Goal: Task Accomplishment & Management: Use online tool/utility

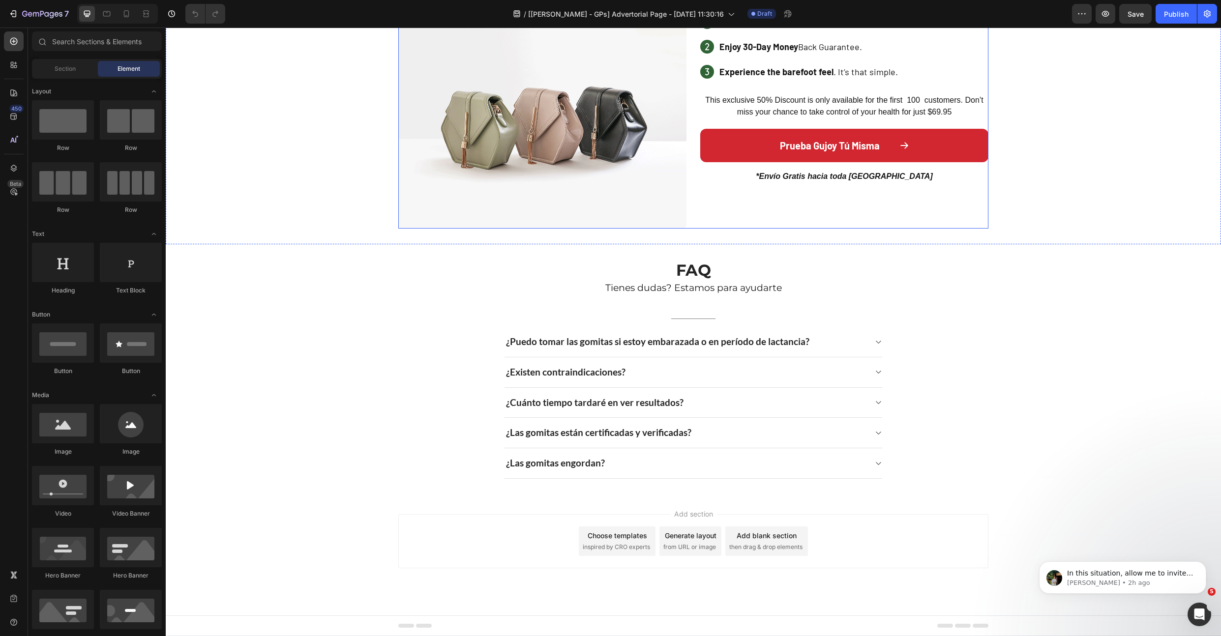
scroll to position [1339, 0]
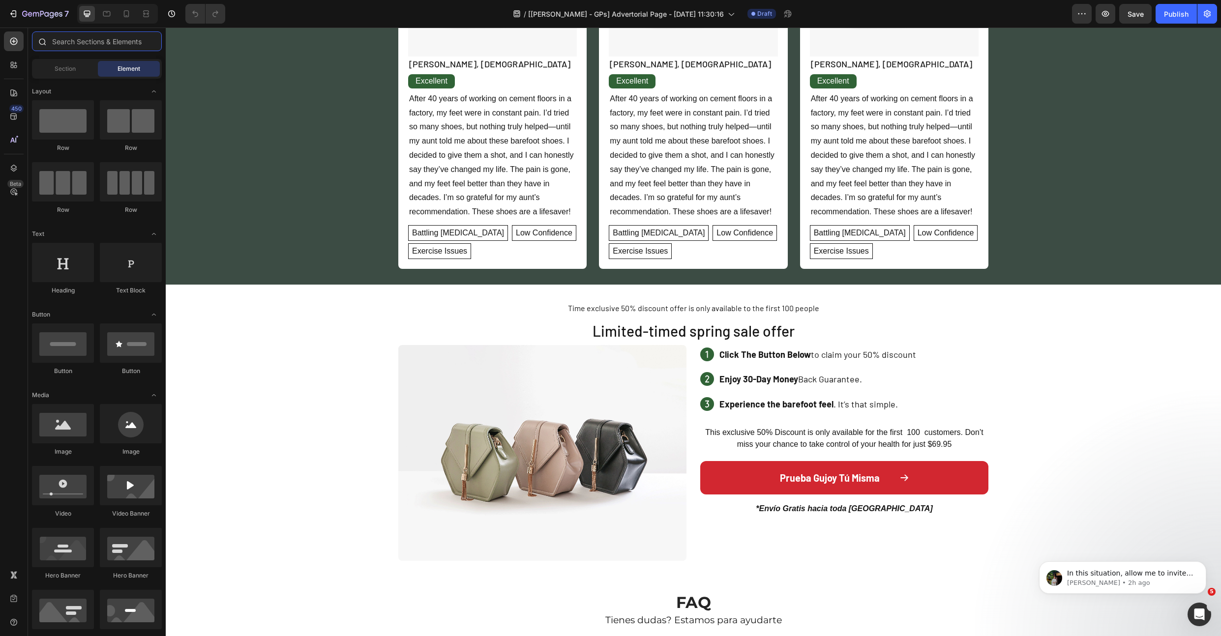
click at [72, 41] on input "text" at bounding box center [97, 41] width 130 height 20
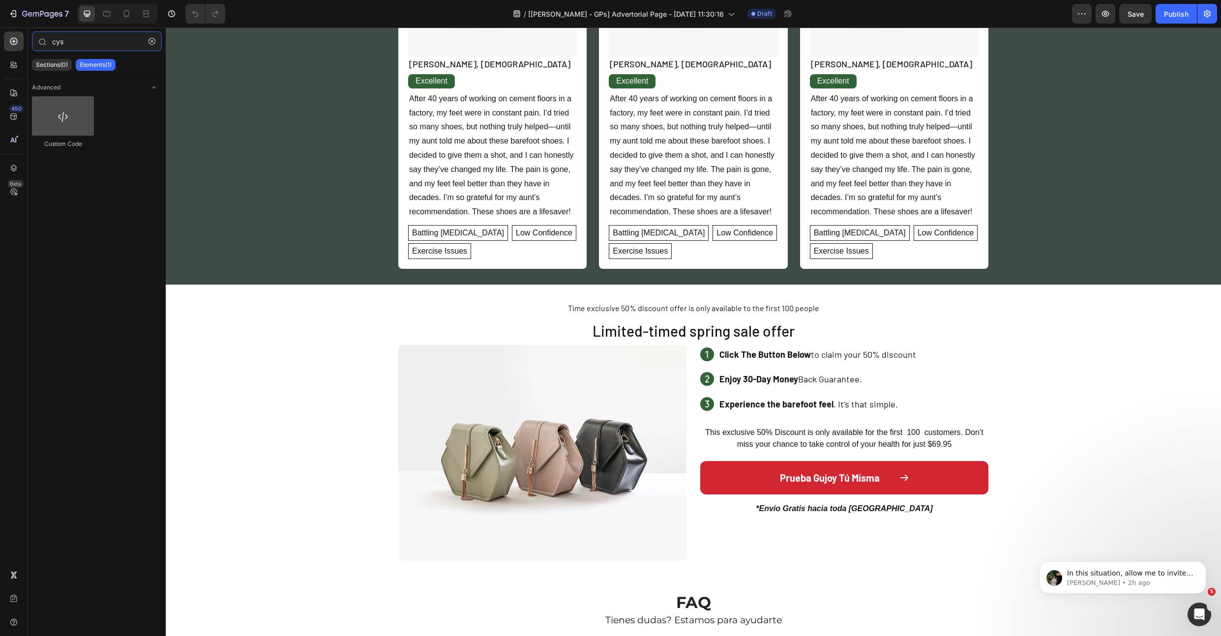
type input "cys"
drag, startPoint x: 214, startPoint y: 151, endPoint x: 806, endPoint y: 397, distance: 640.2
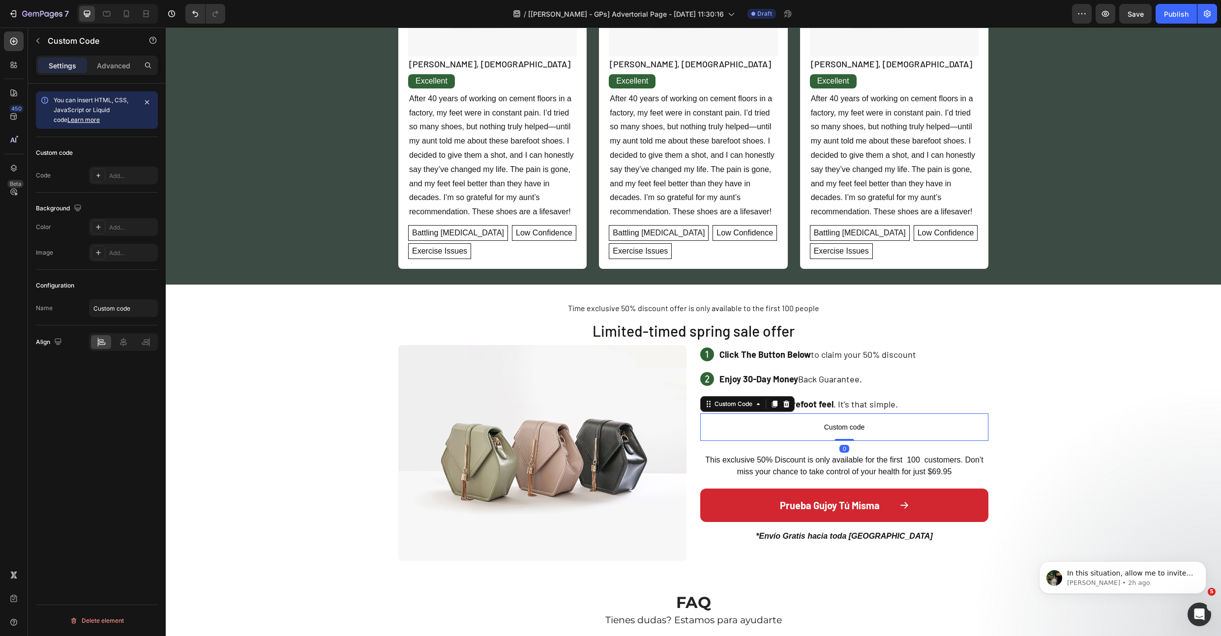
click at [778, 423] on span "Custom code" at bounding box center [844, 427] width 288 height 12
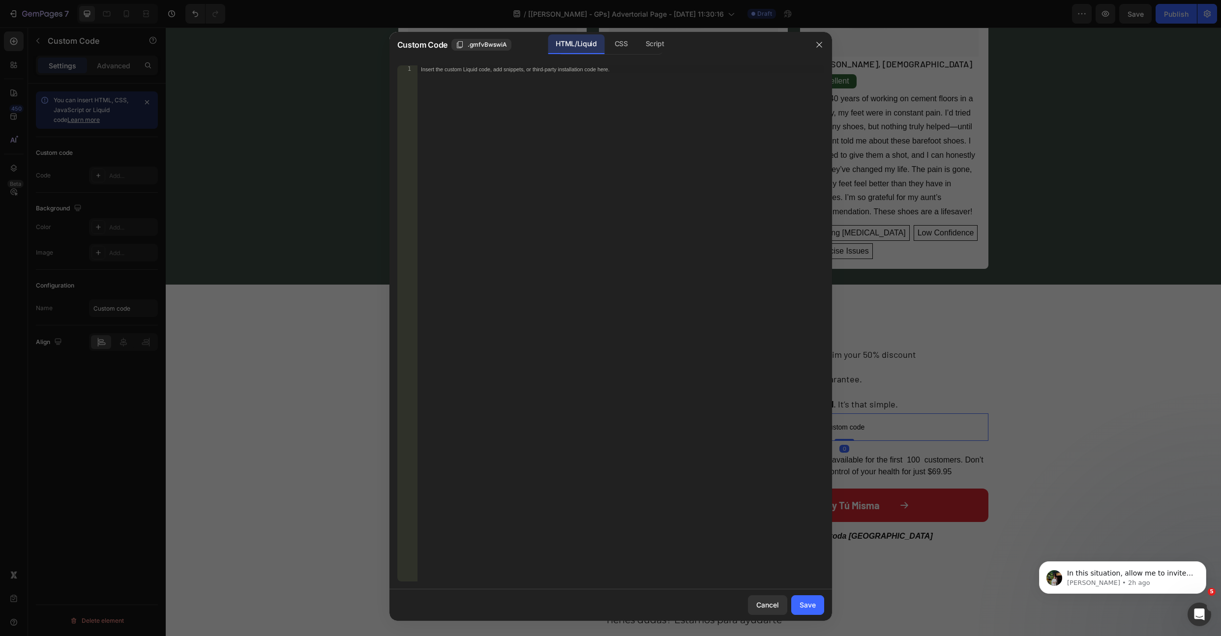
click at [640, 133] on div "Insert the custom Liquid code, add snippets, or third-party installation code h…" at bounding box center [620, 331] width 407 height 532
paste textarea "// Run once immediately"
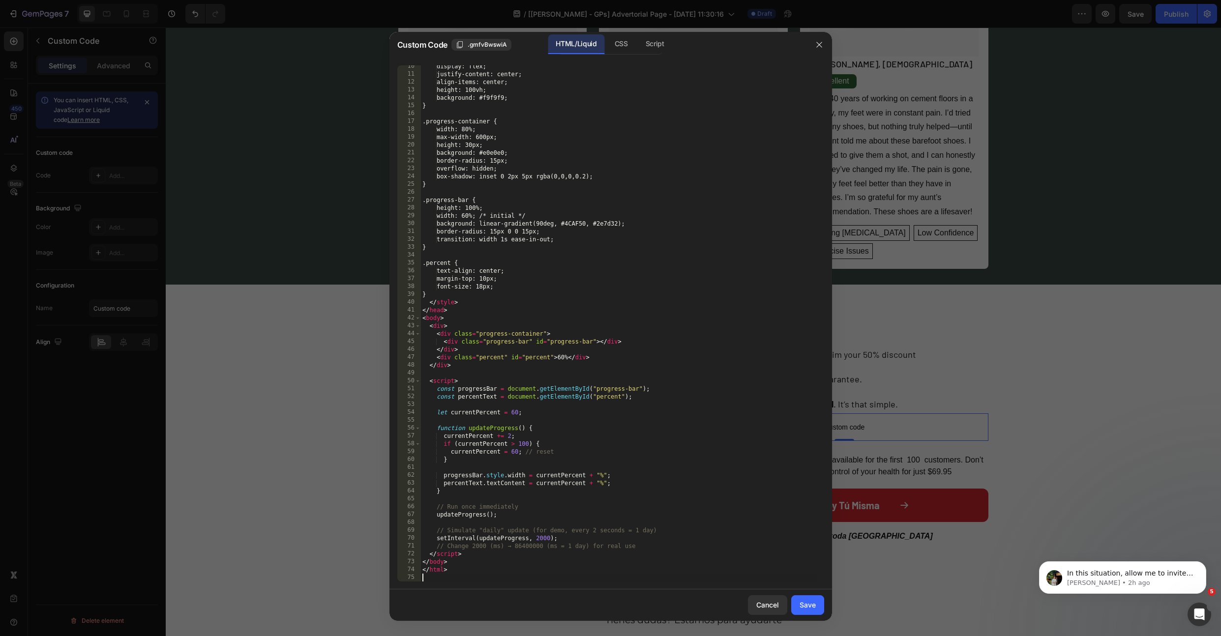
scroll to position [74, 0]
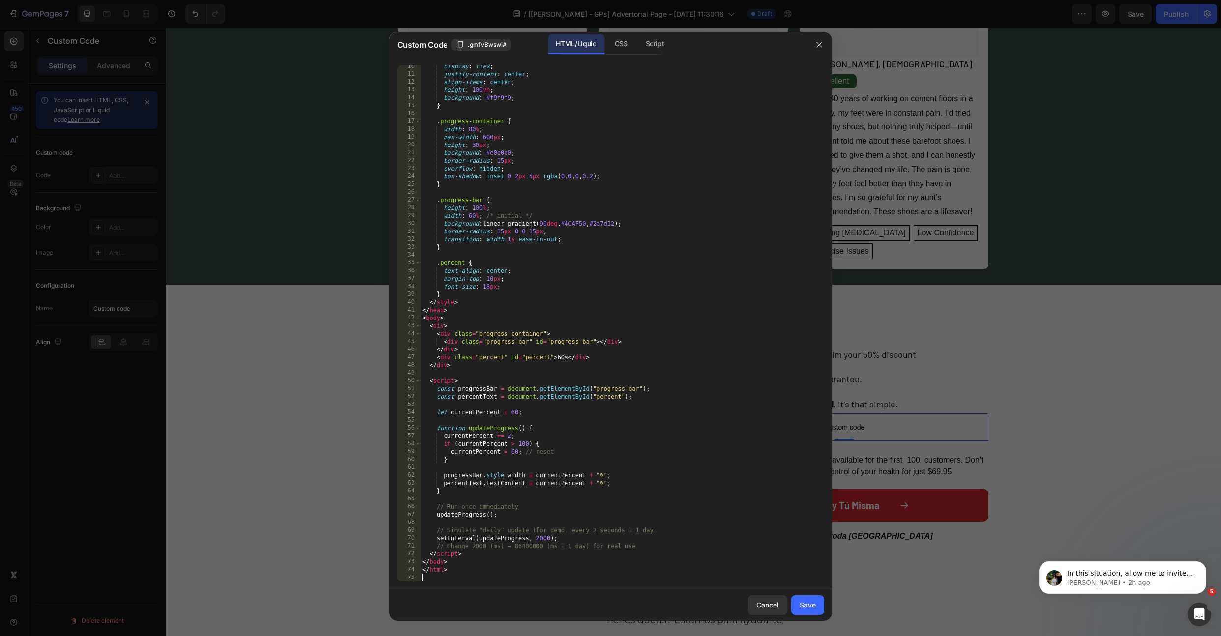
click at [509, 508] on div "display : flex ; justify-content : center ; align-items : center ; height : 100…" at bounding box center [618, 328] width 396 height 532
type textarea "updateProgress();"
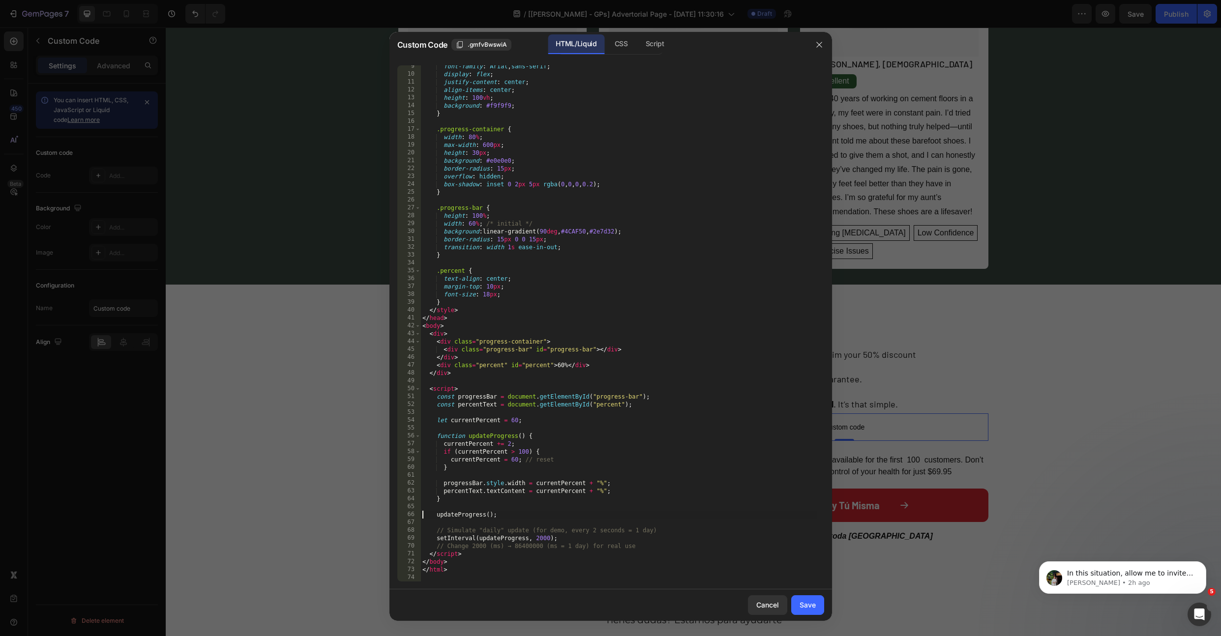
click at [484, 524] on div "font-family : [PERSON_NAME] , sans-serif ; display : flex ; justify-content : c…" at bounding box center [618, 328] width 396 height 532
click at [475, 529] on div "font-family : [PERSON_NAME] , sans-serif ; display : flex ; justify-content : c…" at bounding box center [618, 328] width 396 height 532
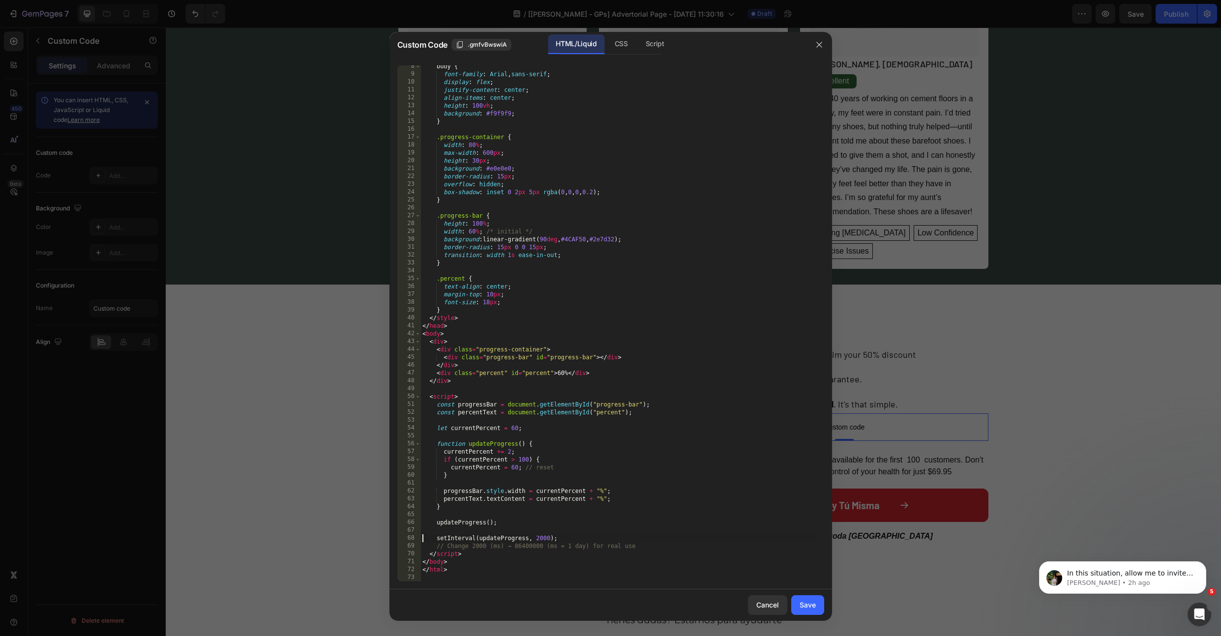
scroll to position [58, 0]
click at [473, 545] on div "body { font-family : Arial , sans-serif ; display : flex ; justify-content : ce…" at bounding box center [618, 328] width 396 height 532
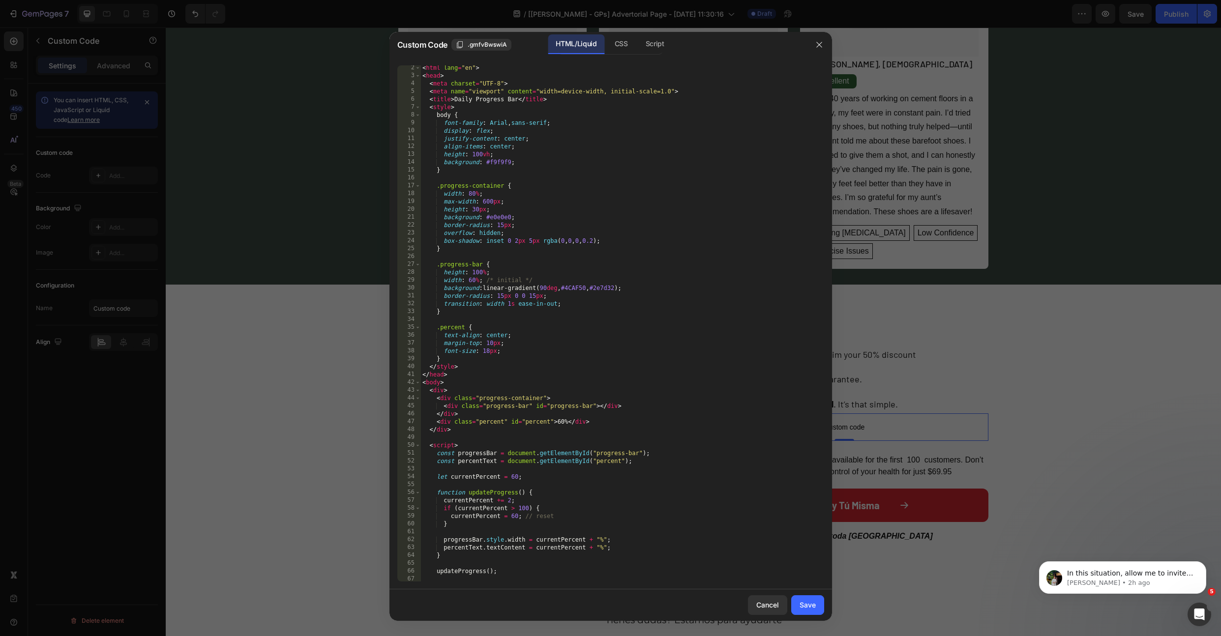
scroll to position [9, 0]
drag, startPoint x: 548, startPoint y: 516, endPoint x: 520, endPoint y: 517, distance: 28.0
click at [520, 517] on div "< html lang = "en" > < head > < meta charset = "UTF-8" > < meta name = "viewpor…" at bounding box center [618, 330] width 396 height 532
type textarea "currentPercent = 60;"
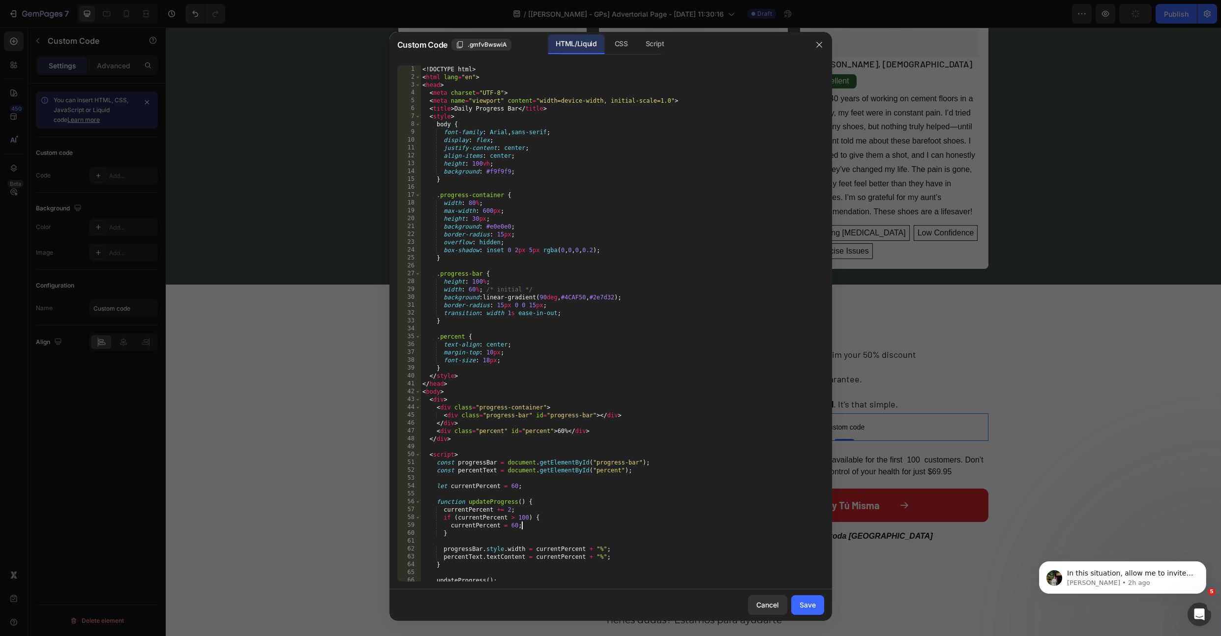
scroll to position [0, 0]
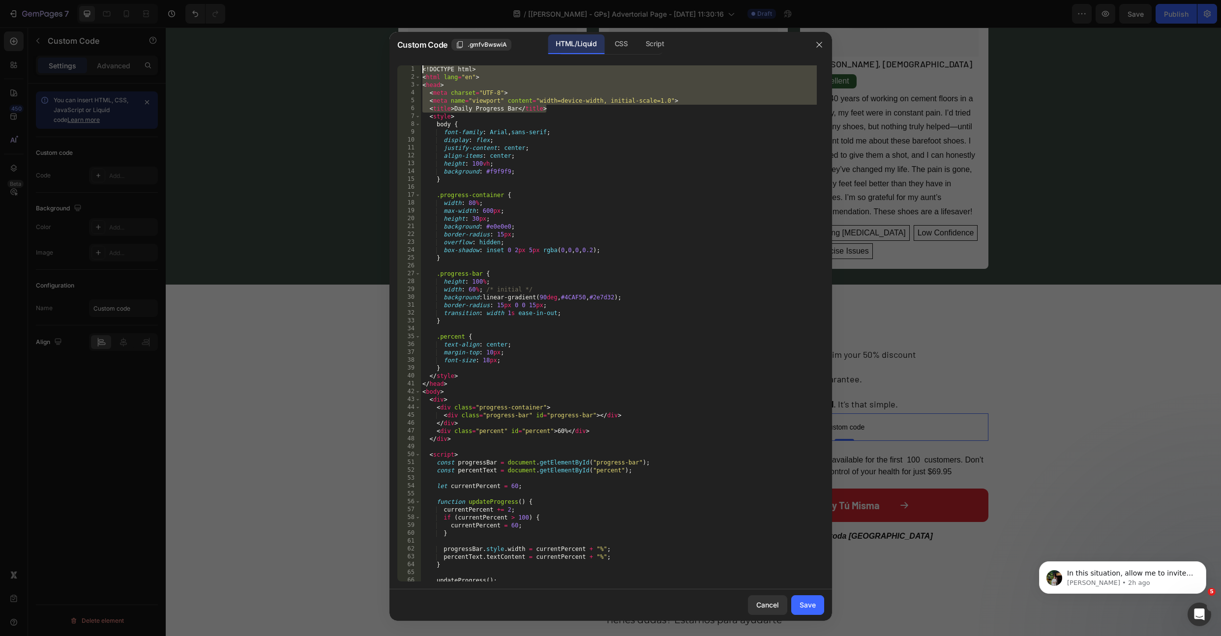
drag, startPoint x: 555, startPoint y: 109, endPoint x: 404, endPoint y: 66, distance: 157.3
click at [404, 66] on div "currentPercent = 60; 1 2 3 4 5 6 7 8 9 10 11 12 13 14 15 16 17 18 19 20 21 22 2…" at bounding box center [610, 323] width 427 height 516
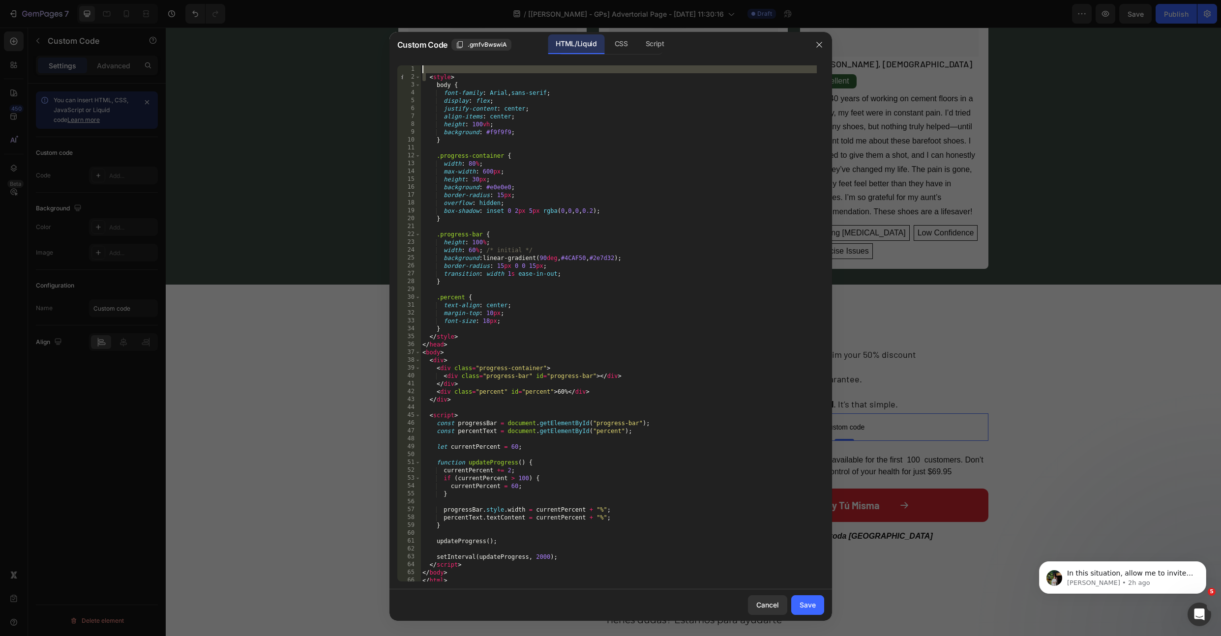
drag, startPoint x: 427, startPoint y: 77, endPoint x: 405, endPoint y: 62, distance: 26.9
click at [405, 62] on div "1 2 3 4 5 6 7 8 9 10 11 12 13 14 15 16 17 18 19 20 21 22 23 24 25 26 27 28 29 3…" at bounding box center [610, 324] width 442 height 532
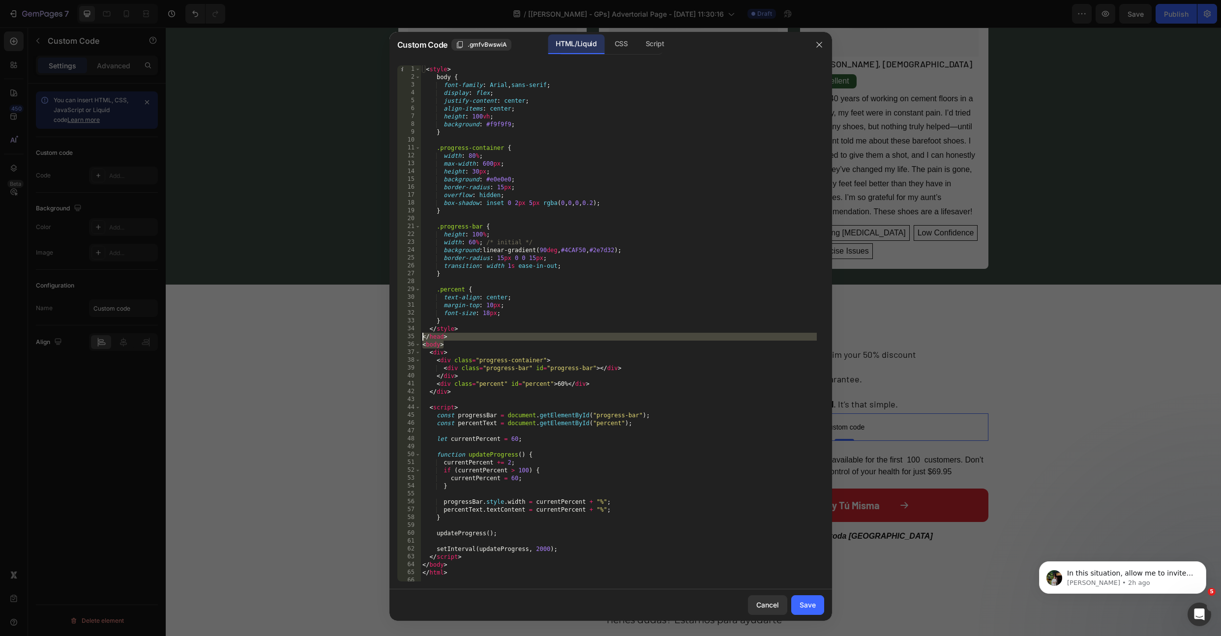
drag, startPoint x: 448, startPoint y: 345, endPoint x: 408, endPoint y: 338, distance: 40.0
click at [408, 338] on div "<style> 1 2 3 4 5 6 7 8 9 10 11 12 13 14 15 16 17 18 19 20 21 22 23 24 25 26 27…" at bounding box center [610, 323] width 427 height 516
type textarea "</head> <body>"
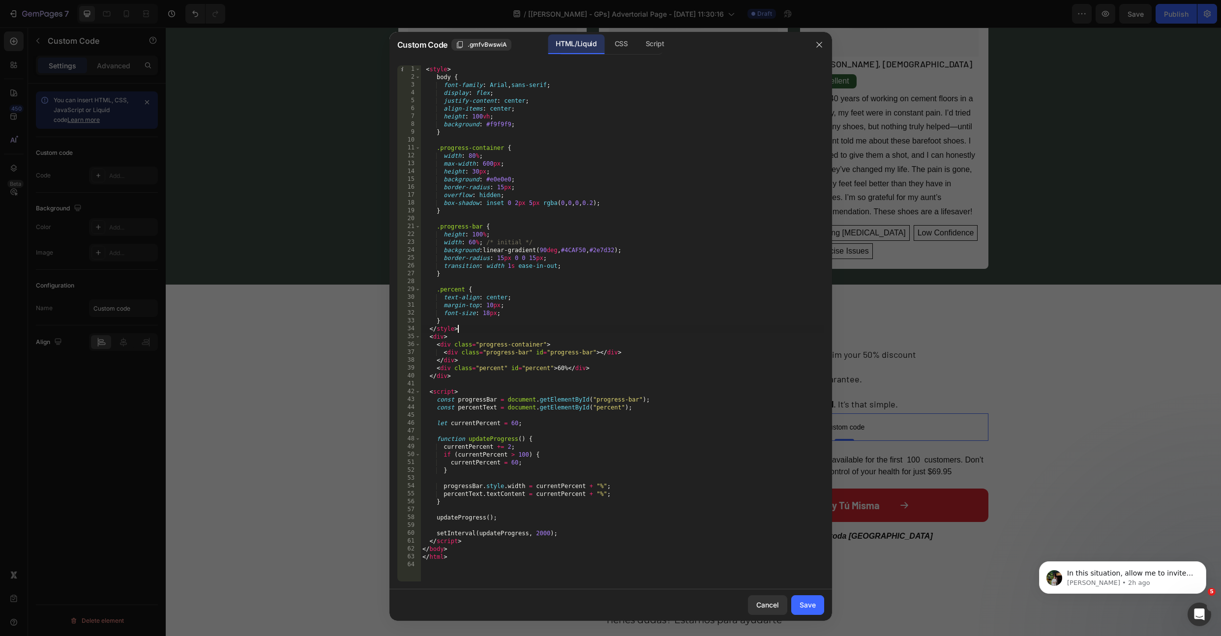
click at [426, 69] on div "< style > body { font-family : Arial , sans-serif ; display : flex ; justify-co…" at bounding box center [622, 331] width 404 height 532
drag, startPoint x: 742, startPoint y: 365, endPoint x: 742, endPoint y: 432, distance: 66.9
click at [742, 365] on div "< style > body { font-family : Arial , sans-serif ; display : flex ; justify-co…" at bounding box center [622, 331] width 404 height 532
click at [742, 530] on div "< style > body { font-family : Arial , sans-serif ; display : flex ; justify-co…" at bounding box center [622, 331] width 404 height 532
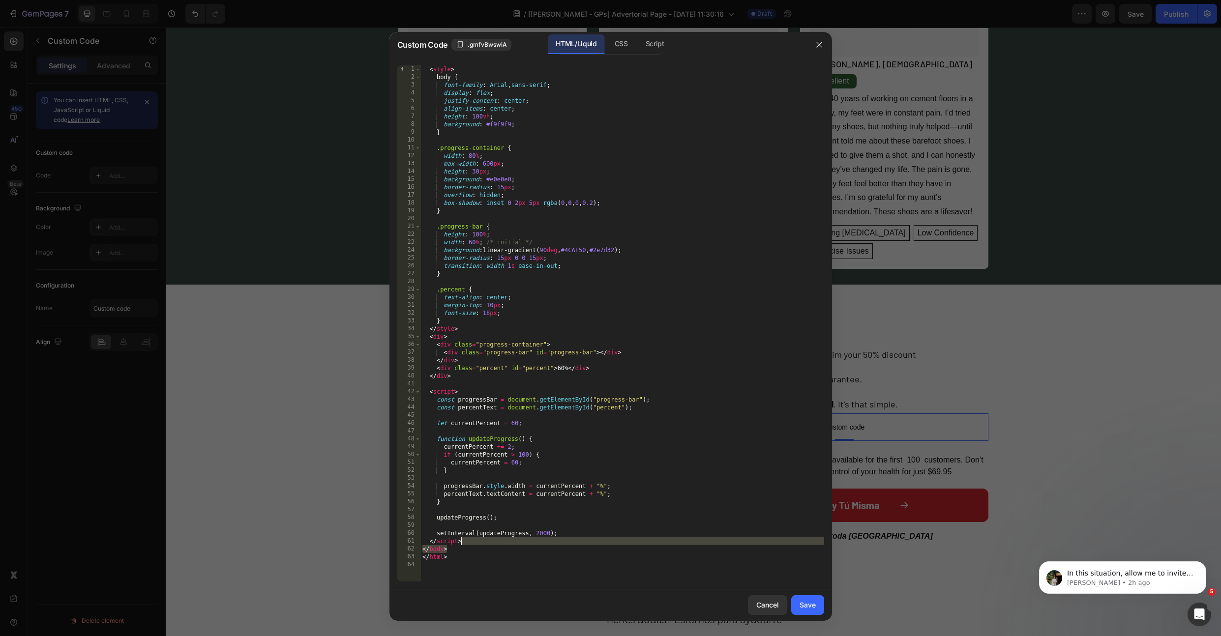
drag, startPoint x: 468, startPoint y: 552, endPoint x: 484, endPoint y: 544, distance: 16.9
click at [484, 544] on div "< style > body { font-family : Arial , sans-serif ; display : flex ; justify-co…" at bounding box center [622, 331] width 404 height 532
drag, startPoint x: 467, startPoint y: 558, endPoint x: 485, endPoint y: 545, distance: 22.4
click at [485, 545] on div "< style > body { font-family : Arial , sans-serif ; display : flex ; justify-co…" at bounding box center [622, 331] width 404 height 532
type textarea "</script>"
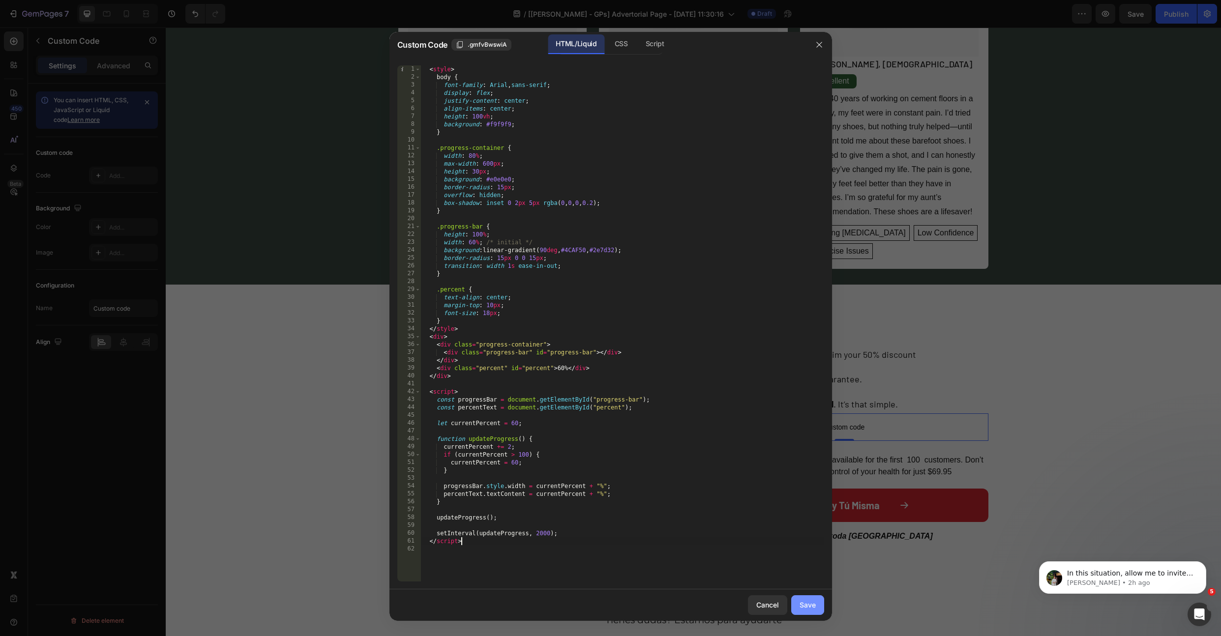
click at [806, 601] on div "Save" at bounding box center [807, 605] width 16 height 10
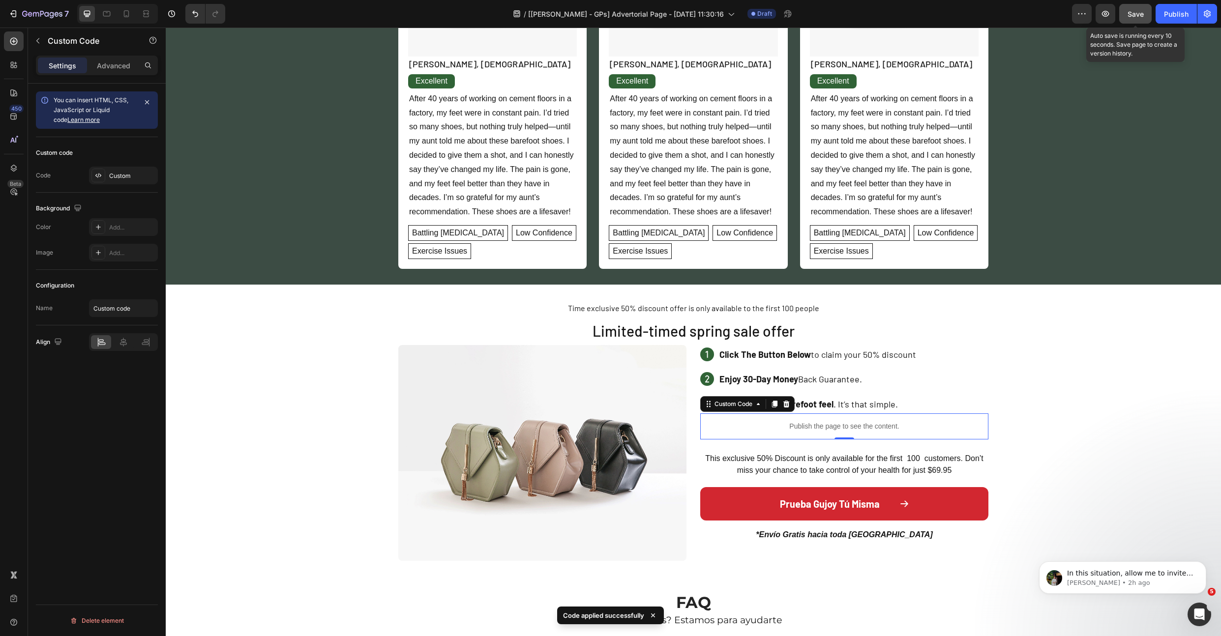
drag, startPoint x: 1129, startPoint y: 12, endPoint x: 814, endPoint y: 21, distance: 315.2
click at [1129, 12] on span "Save" at bounding box center [1135, 14] width 16 height 8
click at [804, 429] on p "Publish the page to see the content." at bounding box center [844, 426] width 288 height 10
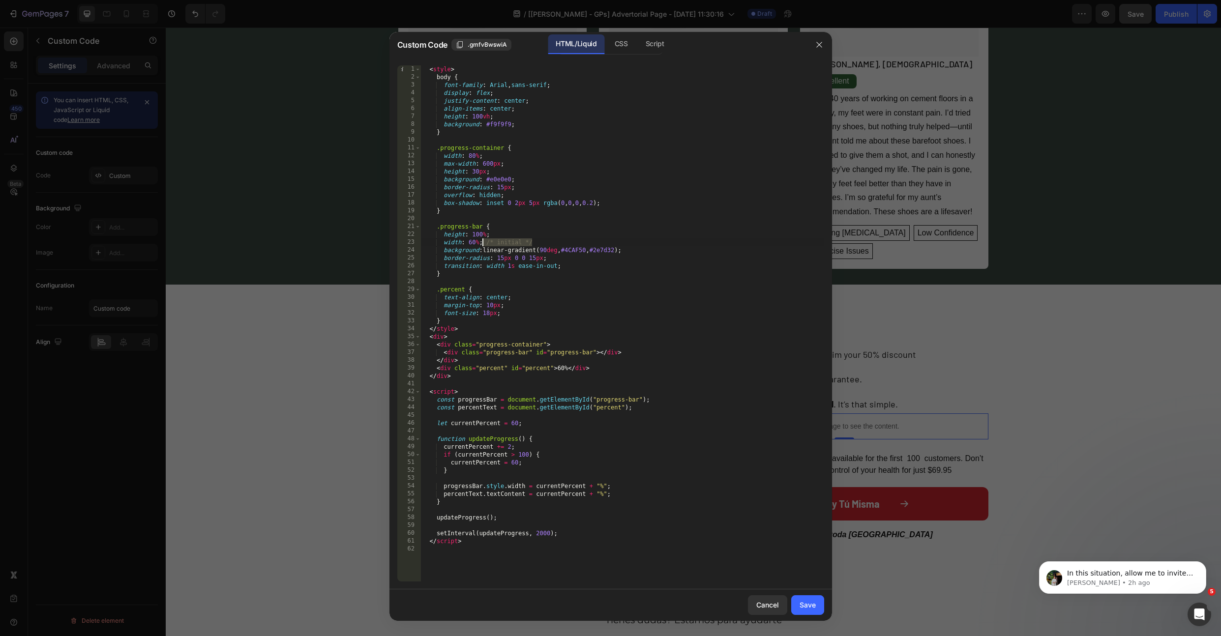
drag, startPoint x: 538, startPoint y: 239, endPoint x: 483, endPoint y: 243, distance: 55.2
click at [483, 243] on div "< style > body { font-family : Arial , sans-serif ; display : flex ; justify-co…" at bounding box center [622, 331] width 404 height 532
click at [475, 172] on div "< style > body { font-family : Arial , sans-serif ; display : flex ; justify-co…" at bounding box center [622, 331] width 404 height 532
click at [794, 201] on div "< style > body { font-family : Arial , sans-serif ; display : flex ; justify-co…" at bounding box center [622, 331] width 404 height 532
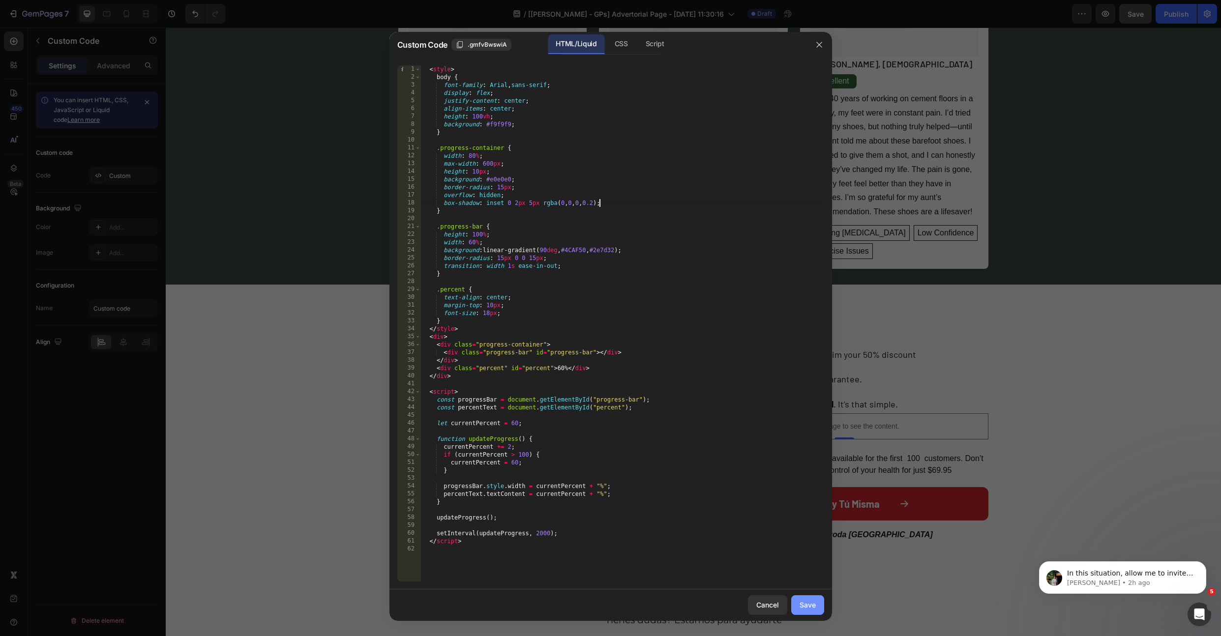
type textarea "box-shadow: inset 0 2px 5px rgba(0,0,0,0.2);"
click at [809, 605] on div "Save" at bounding box center [807, 605] width 16 height 10
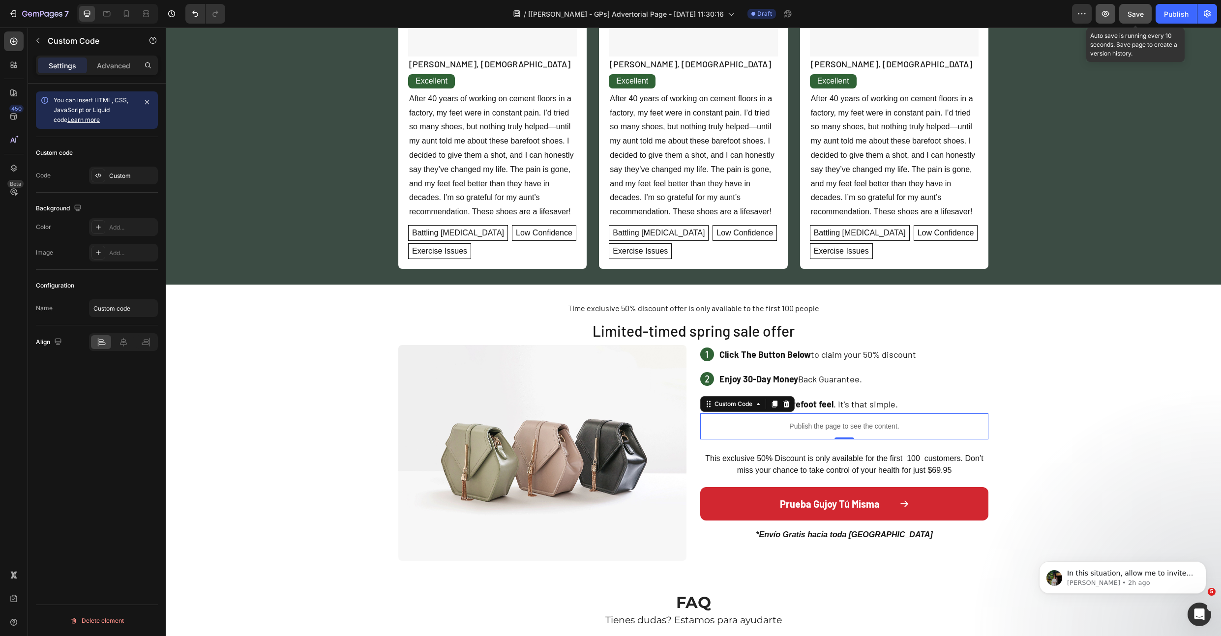
click at [1135, 13] on span "Save" at bounding box center [1135, 14] width 16 height 8
click at [801, 432] on div "Publish the page to see the content." at bounding box center [844, 426] width 288 height 26
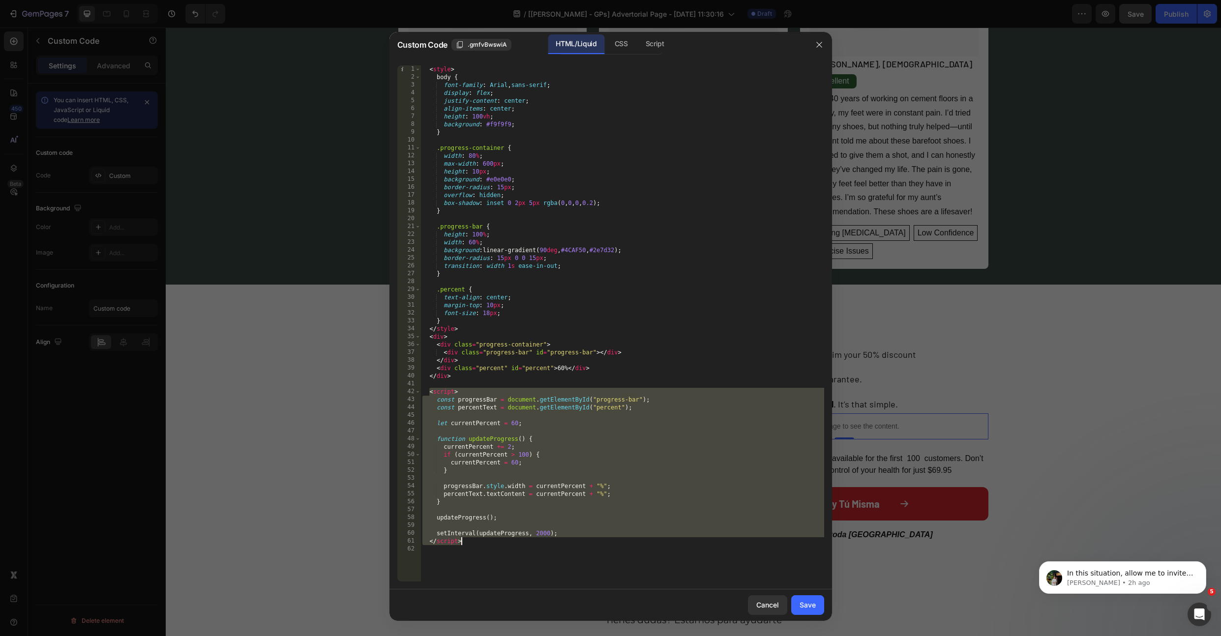
drag, startPoint x: 429, startPoint y: 393, endPoint x: 472, endPoint y: 543, distance: 155.4
click at [472, 543] on div "< style > body { font-family : Arial , sans-serif ; display : flex ; justify-co…" at bounding box center [622, 331] width 404 height 532
paste textarea
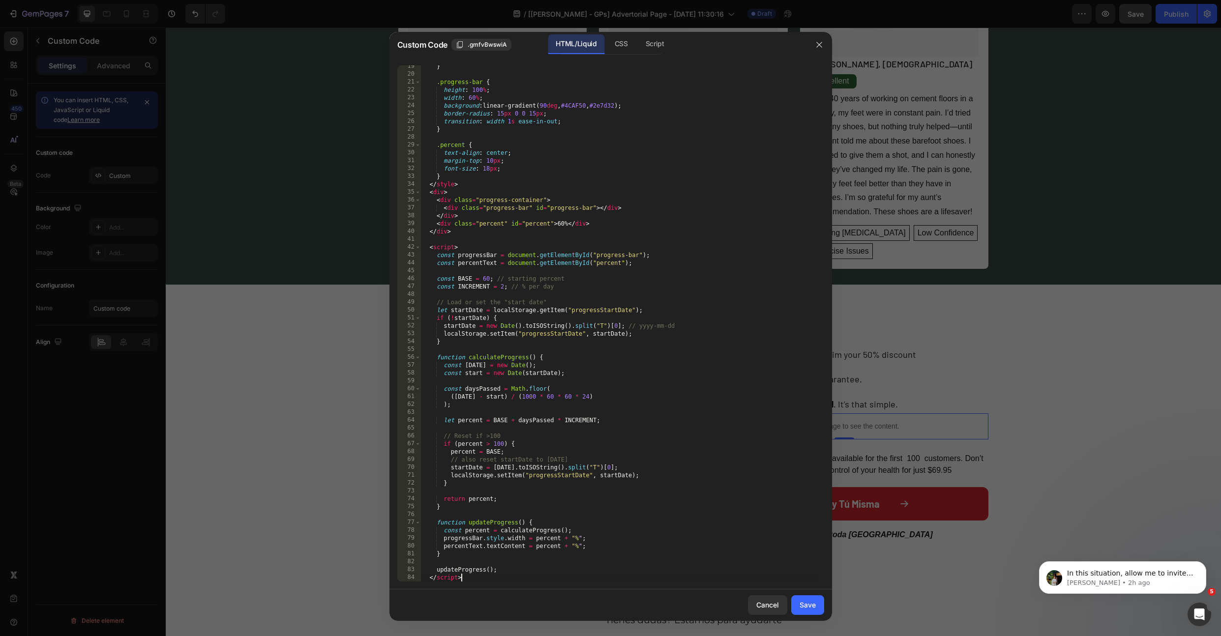
scroll to position [145, 0]
click at [532, 461] on div "} .progress-bar { height : 100 % ; width : 60 % ; background : linear-gradient(…" at bounding box center [618, 328] width 396 height 532
click at [479, 435] on div "} .progress-bar { height : 100 % ; width : 60 % ; background : linear-gradient(…" at bounding box center [618, 328] width 396 height 532
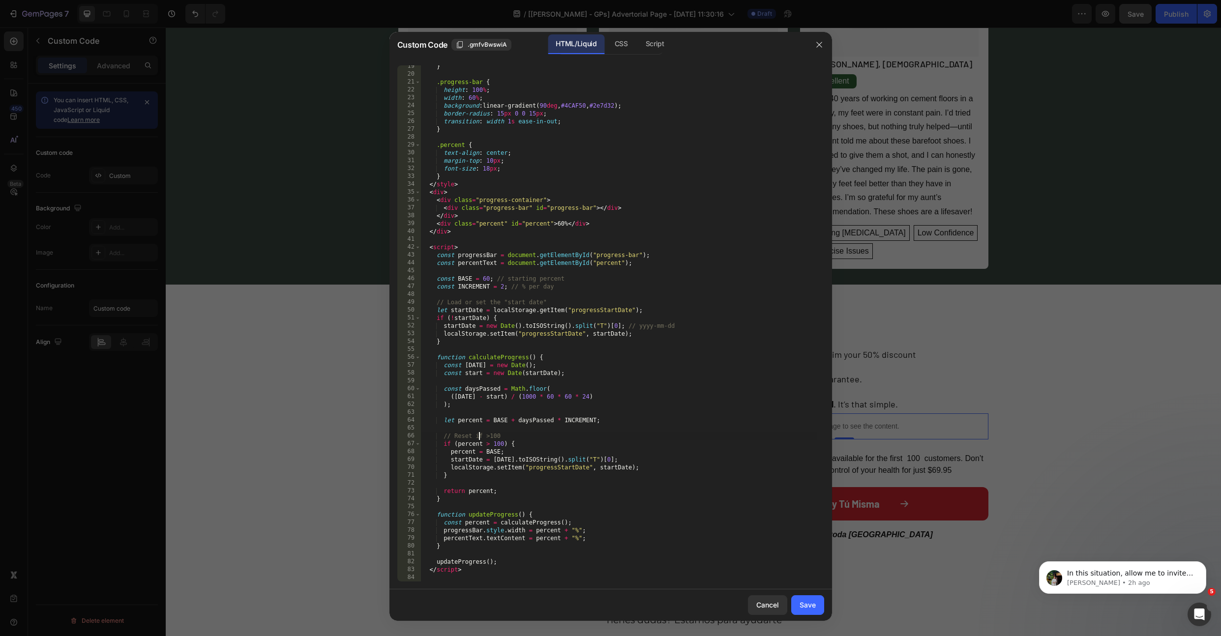
click at [479, 435] on div "} .progress-bar { height : 100 % ; width : 60 % ; background : linear-gradient(…" at bounding box center [618, 328] width 396 height 532
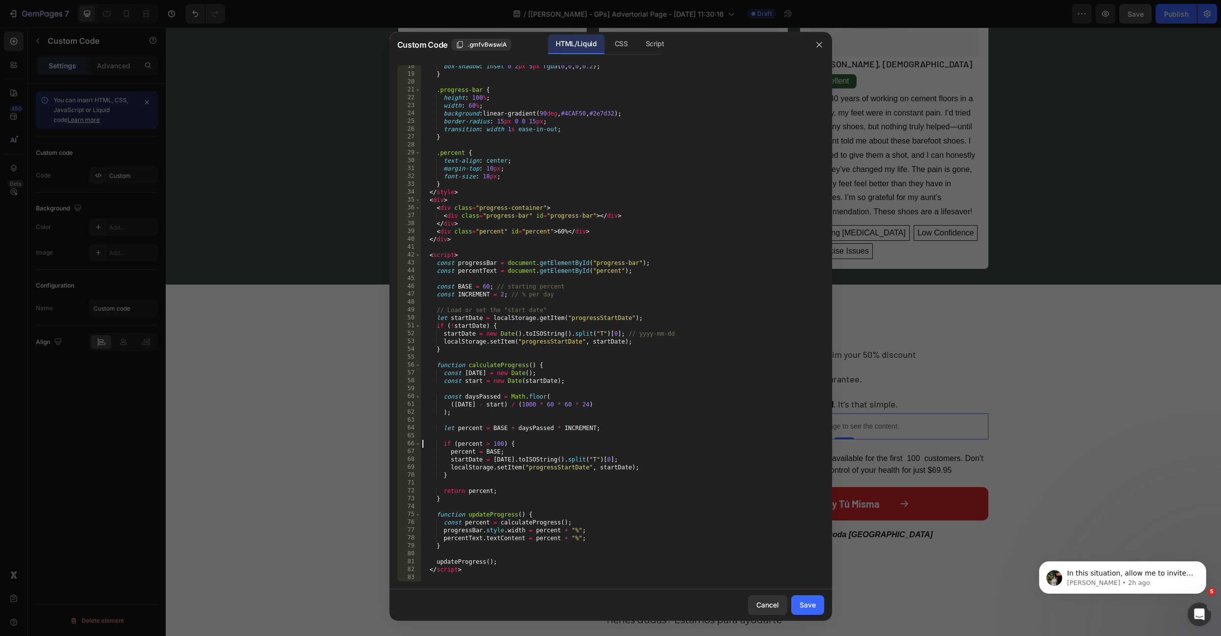
scroll to position [137, 0]
click at [528, 312] on div "box-shadow : inset 0 2 px 5 px rgba ( 0 , 0 , 0 , 0.2 ) ; } .progress-bar { hei…" at bounding box center [618, 328] width 396 height 532
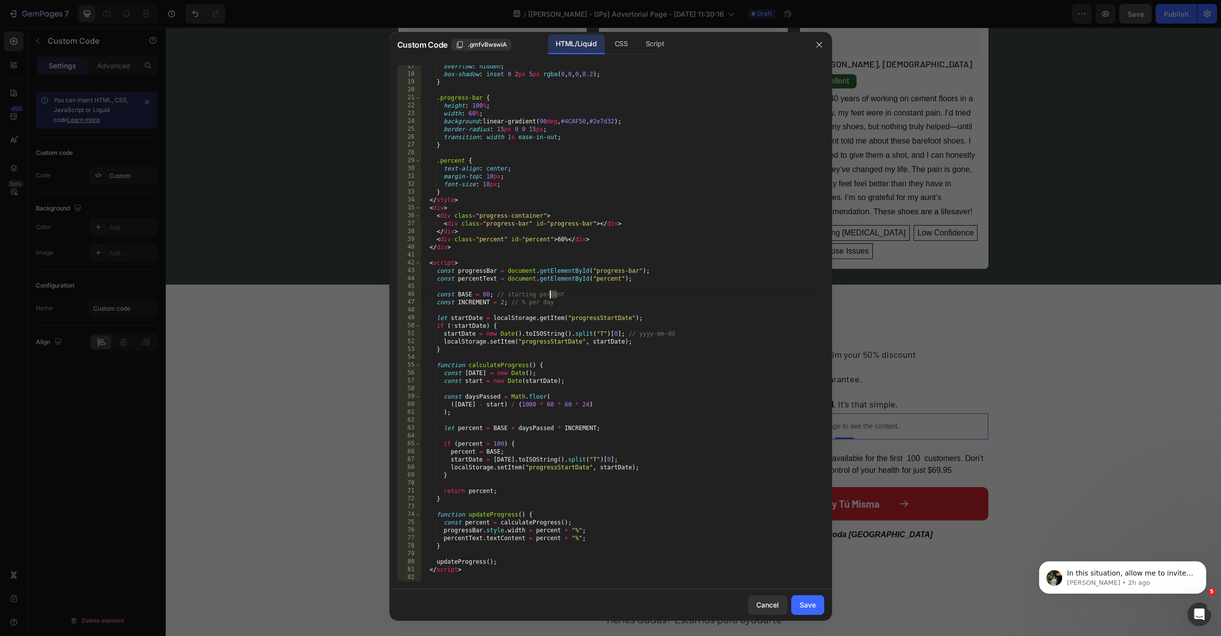
drag, startPoint x: 558, startPoint y: 296, endPoint x: 532, endPoint y: 298, distance: 26.1
click at [531, 298] on div "overflow : hidden ; box-shadow : inset 0 2 px 5 px rgba ( 0 , 0 , 0 , 0.2 ) ; }…" at bounding box center [618, 328] width 396 height 532
drag, startPoint x: 561, startPoint y: 301, endPoint x: 509, endPoint y: 302, distance: 51.6
click at [509, 302] on div "overflow : hidden ; box-shadow : inset 0 2 px 5 px rgba ( 0 , 0 , 0 , 0.2 ) ; }…" at bounding box center [618, 328] width 396 height 532
drag, startPoint x: 568, startPoint y: 293, endPoint x: 494, endPoint y: 293, distance: 73.7
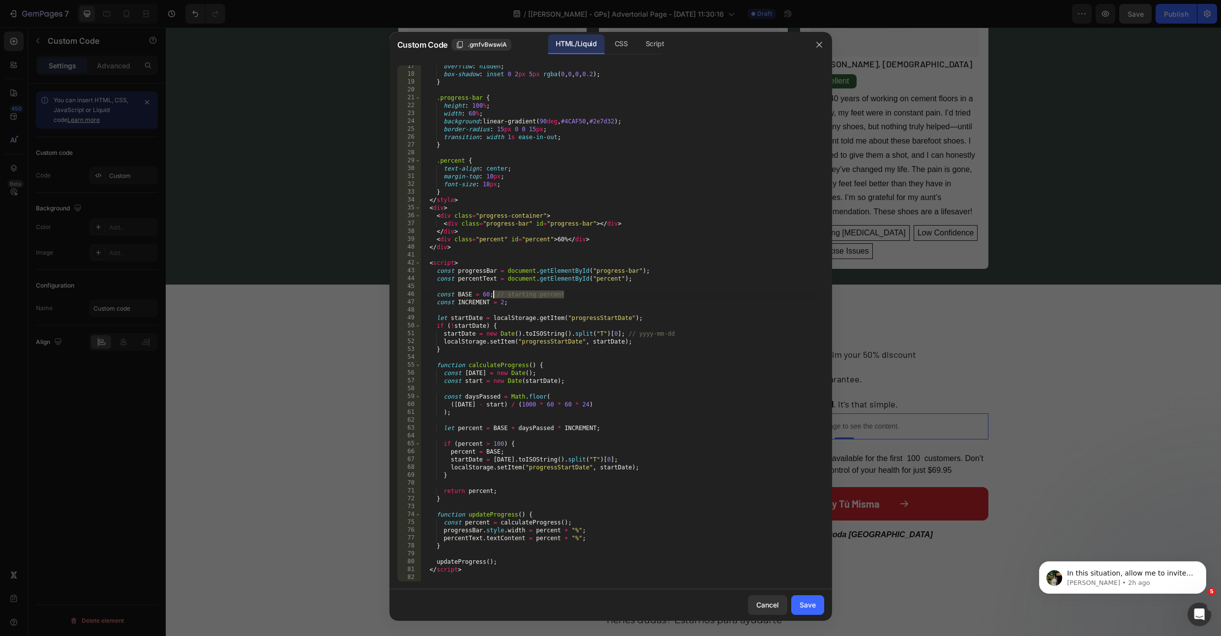
click at [494, 293] on div "overflow : hidden ; box-shadow : inset 0 2 px 5 px rgba ( 0 , 0 , 0 , 0.2 ) ; }…" at bounding box center [618, 328] width 396 height 532
type textarea "const BASE = 60;"
click at [797, 603] on button "Save" at bounding box center [807, 605] width 33 height 20
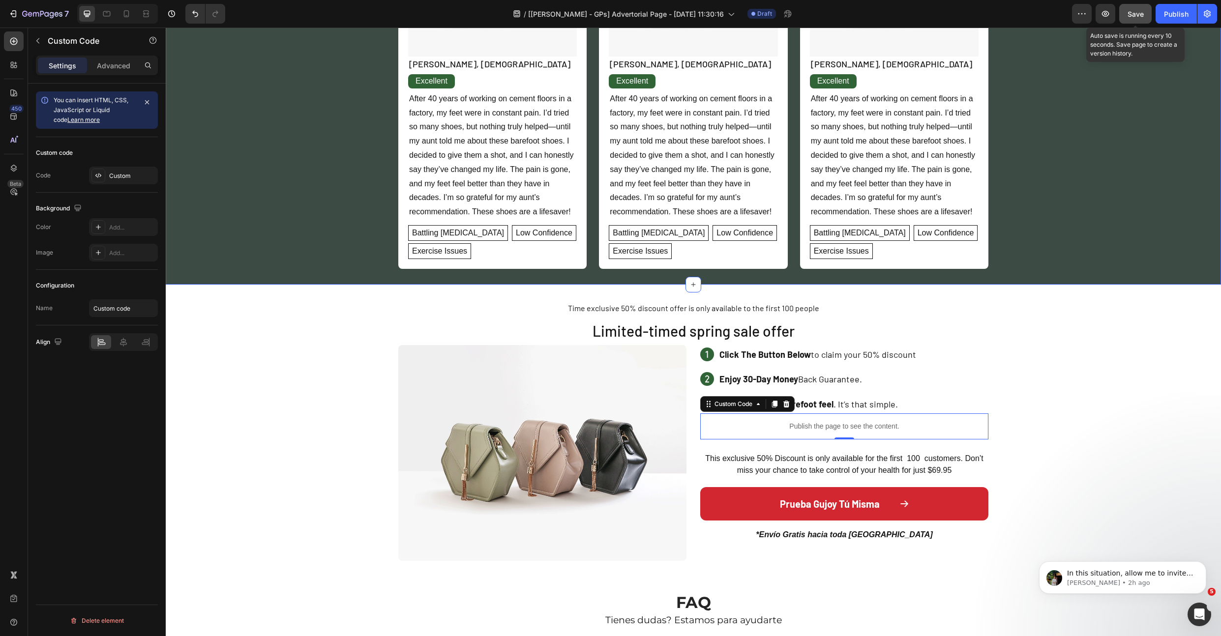
click at [1136, 17] on span "Save" at bounding box center [1135, 14] width 16 height 8
click at [805, 425] on p "Publish the page to see the content." at bounding box center [844, 426] width 288 height 10
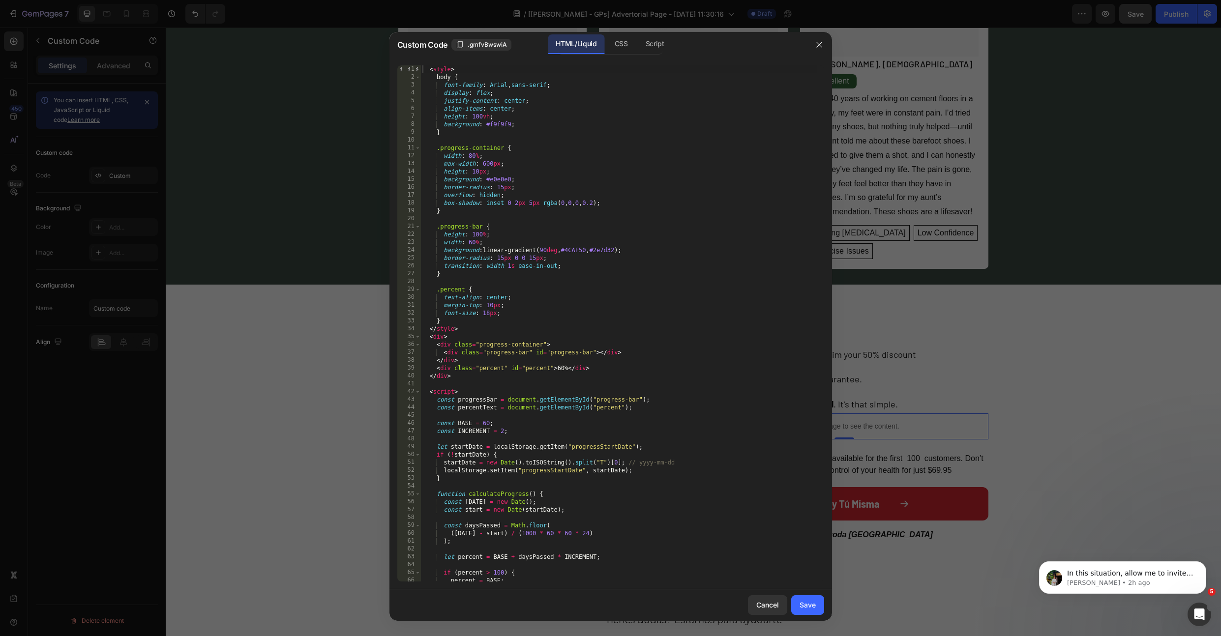
type textarea "<div class="percent" id="percent">60%</div>"
drag, startPoint x: 596, startPoint y: 368, endPoint x: 437, endPoint y: 369, distance: 158.8
click at [437, 369] on div "< style > body { font-family : Arial , sans-serif ; display : flex ; justify-co…" at bounding box center [618, 331] width 396 height 532
click at [642, 350] on div "< style > body { font-family : Arial , sans-serif ; display : flex ; justify-co…" at bounding box center [618, 331] width 396 height 532
type textarea "<div class="progress-bar" id="progress-bar"></div>"
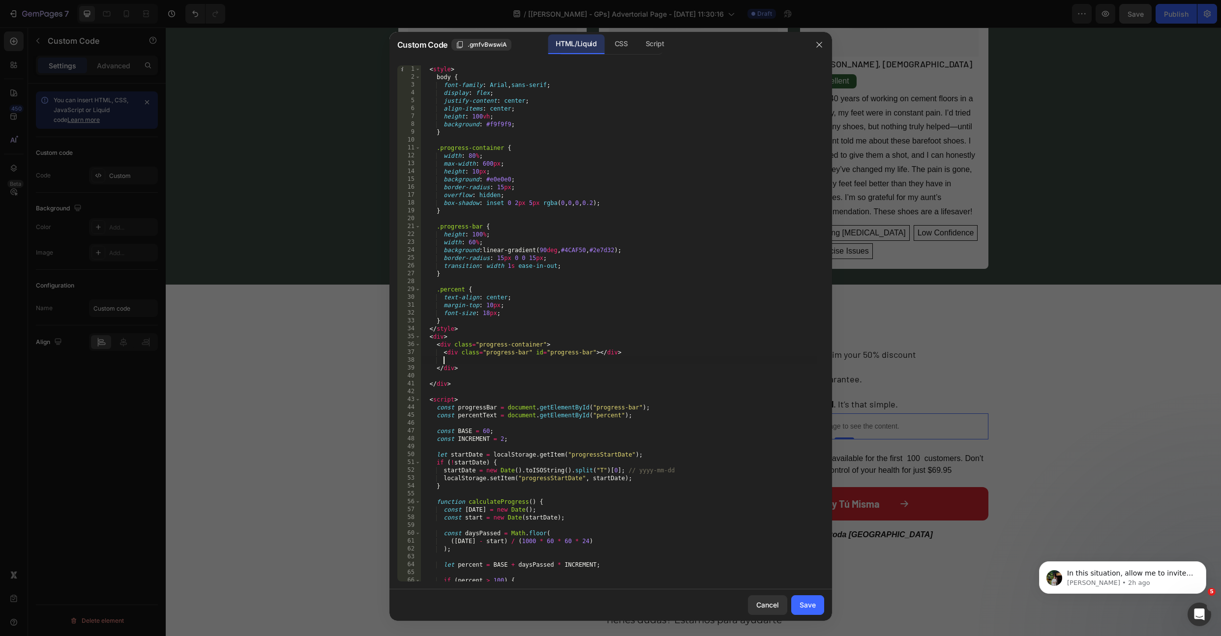
scroll to position [0, 1]
paste textarea "<div class="percent" id="percent">60%</div>"
type textarea "<div class="percent" id="percent">60%</div>"
click at [458, 376] on div "< style > body { font-family : Arial , sans-serif ; display : flex ; justify-co…" at bounding box center [618, 331] width 396 height 532
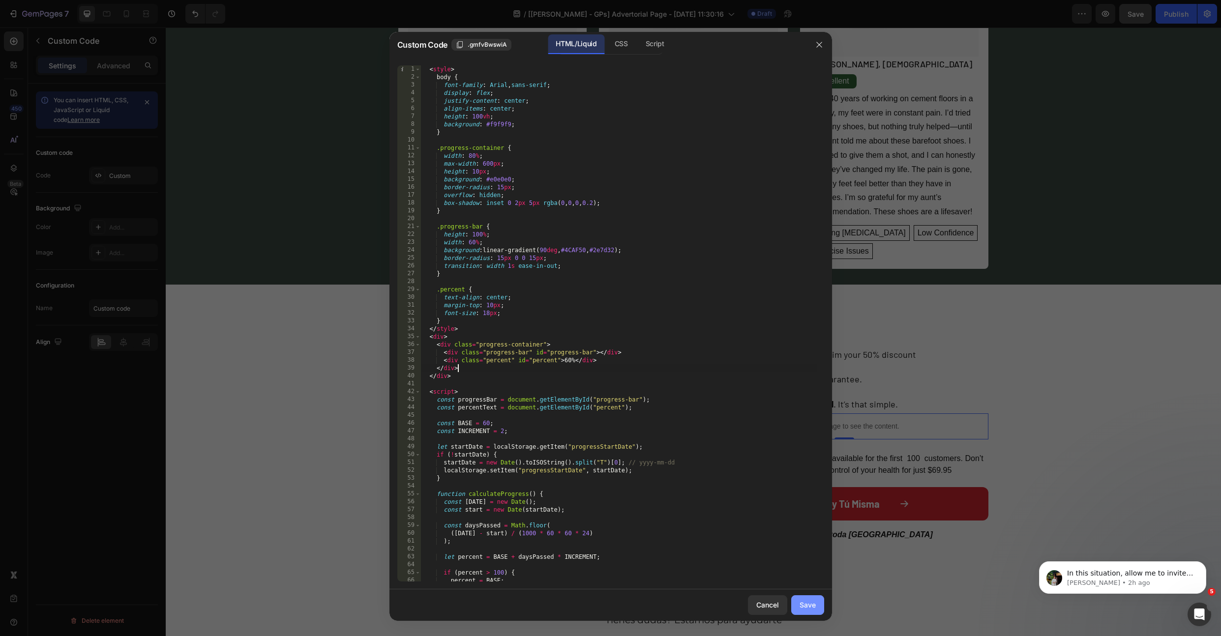
type textarea "</div>"
click at [819, 603] on button "Save" at bounding box center [807, 605] width 33 height 20
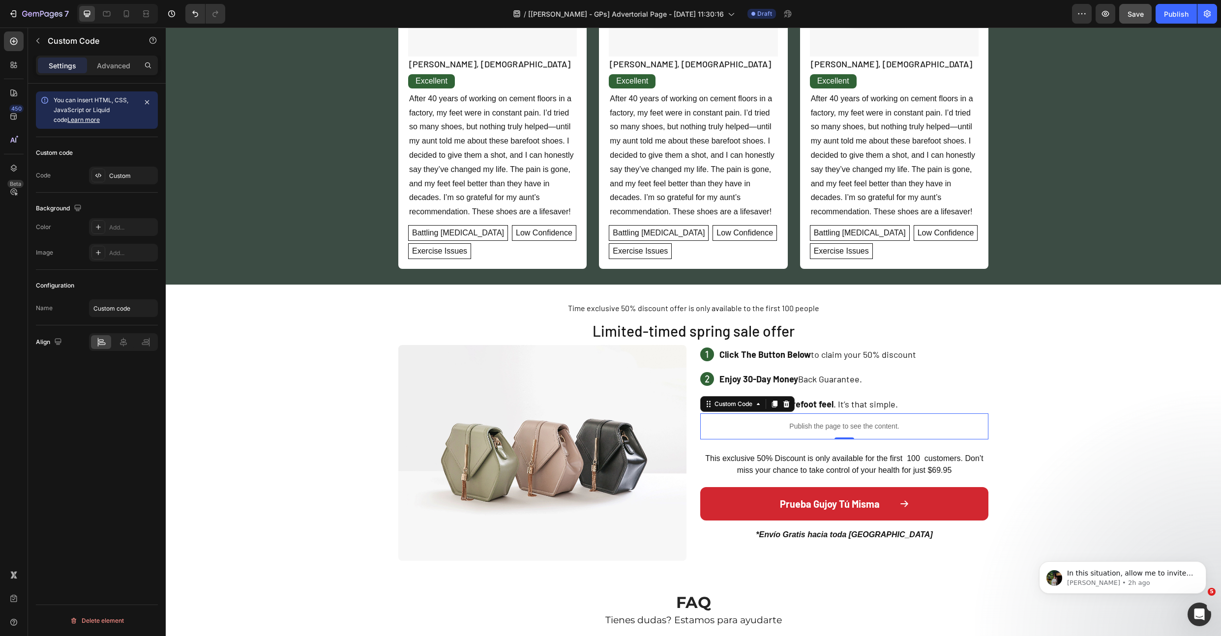
click at [1149, 12] on button "Save" at bounding box center [1135, 14] width 32 height 20
click at [749, 425] on p "Publish the page to see the content." at bounding box center [844, 426] width 288 height 10
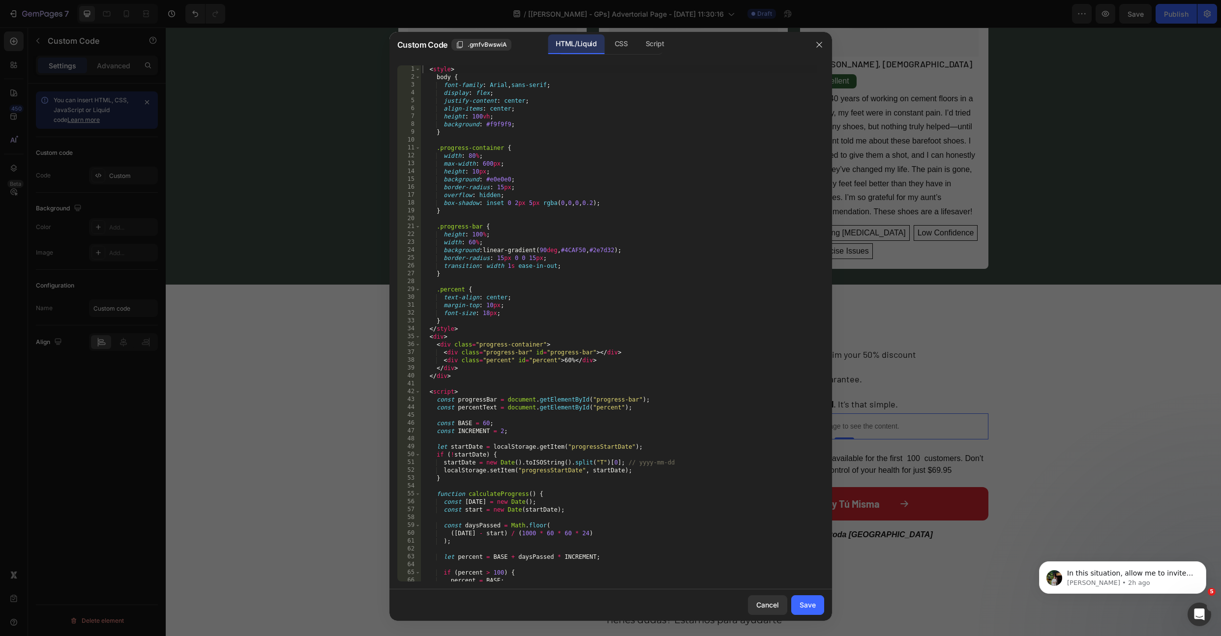
scroll to position [129, 0]
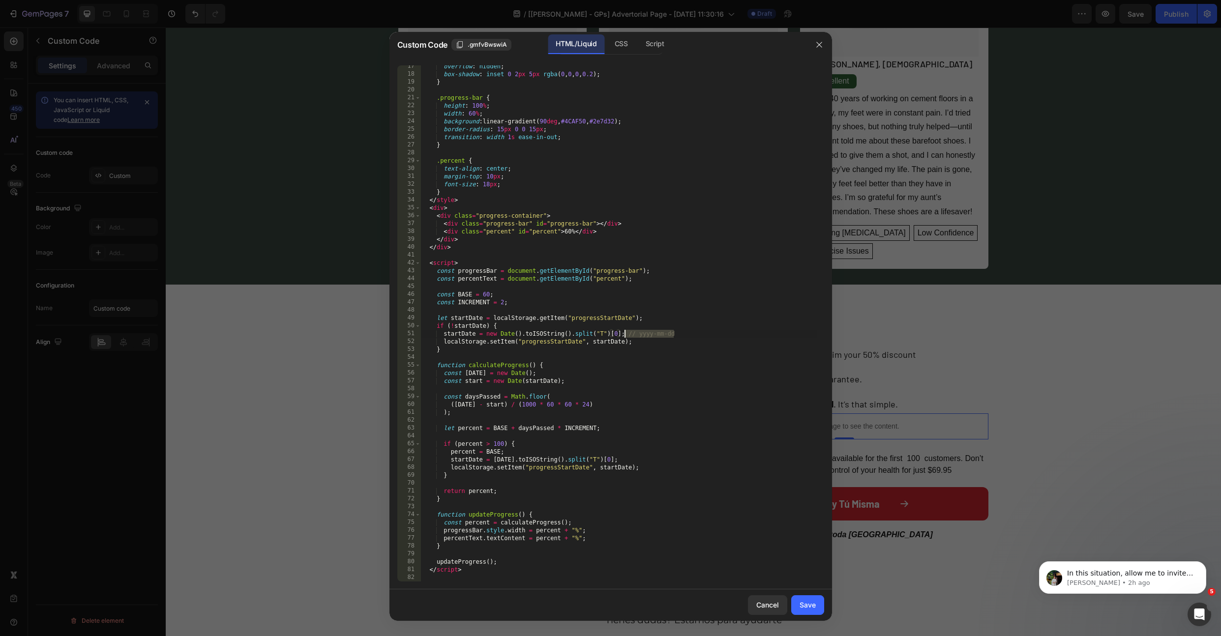
drag, startPoint x: 685, startPoint y: 334, endPoint x: 624, endPoint y: 334, distance: 61.0
click at [624, 334] on div "overflow : hidden ; box-shadow : inset 0 2 px 5 px rgba ( 0 , 0 , 0 , 0.2 ) ; }…" at bounding box center [618, 328] width 396 height 532
type textarea "startDate = new Date().toISOString().split("T")[0];"
click at [806, 607] on div "Save" at bounding box center [807, 605] width 16 height 10
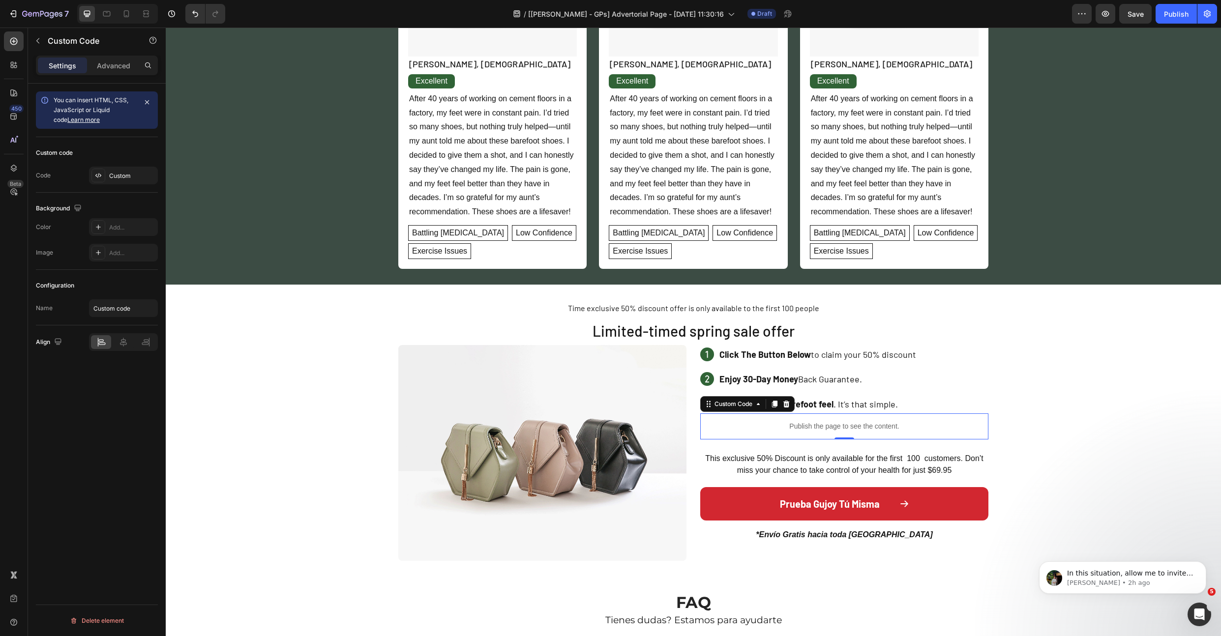
click at [1134, 14] on span "Save" at bounding box center [1135, 14] width 16 height 8
click at [736, 434] on div "Publish the page to see the content." at bounding box center [844, 426] width 288 height 26
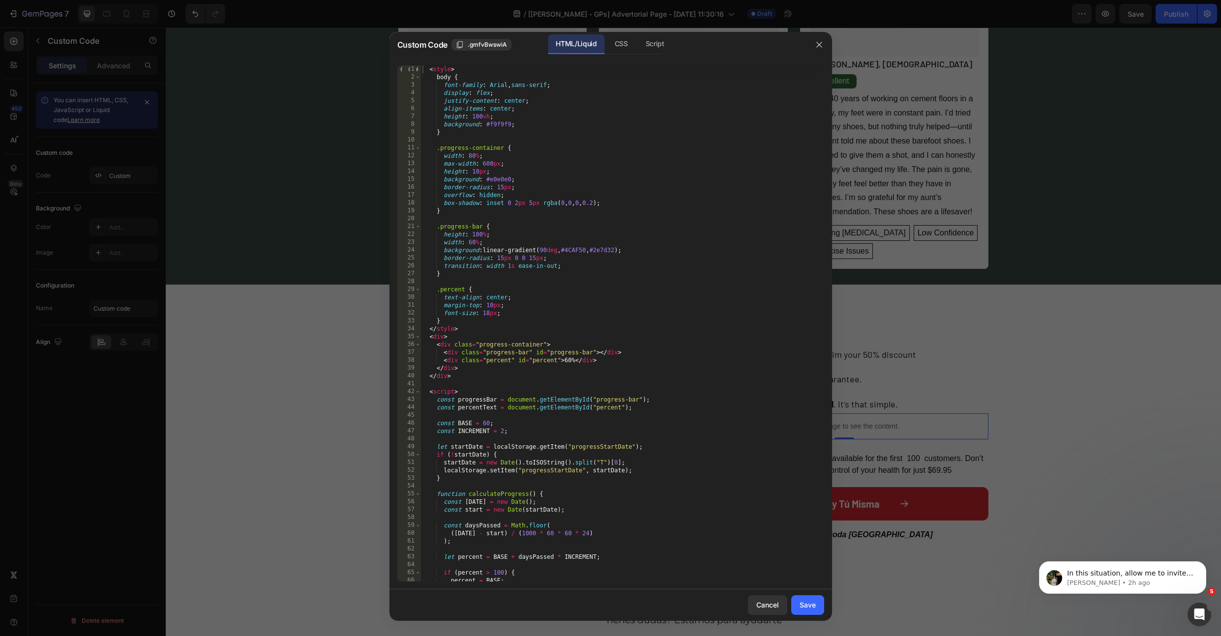
click at [519, 362] on div "< style > body { font-family : Arial , sans-serif ; display : flex ; justify-co…" at bounding box center [618, 331] width 396 height 532
click at [577, 361] on div "< style > body { font-family : Arial , sans-serif ; display : flex ; justify-co…" at bounding box center [618, 331] width 396 height 532
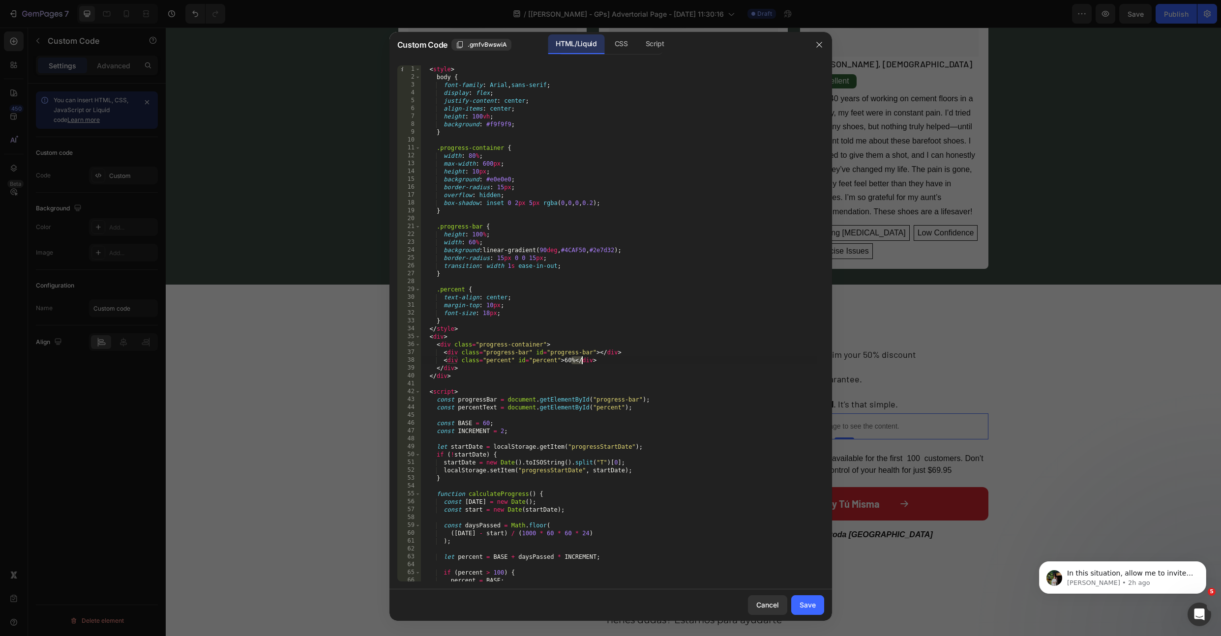
click at [577, 361] on div "< style > body { font-family : Arial , sans-serif ; display : flex ; justify-co…" at bounding box center [618, 331] width 396 height 532
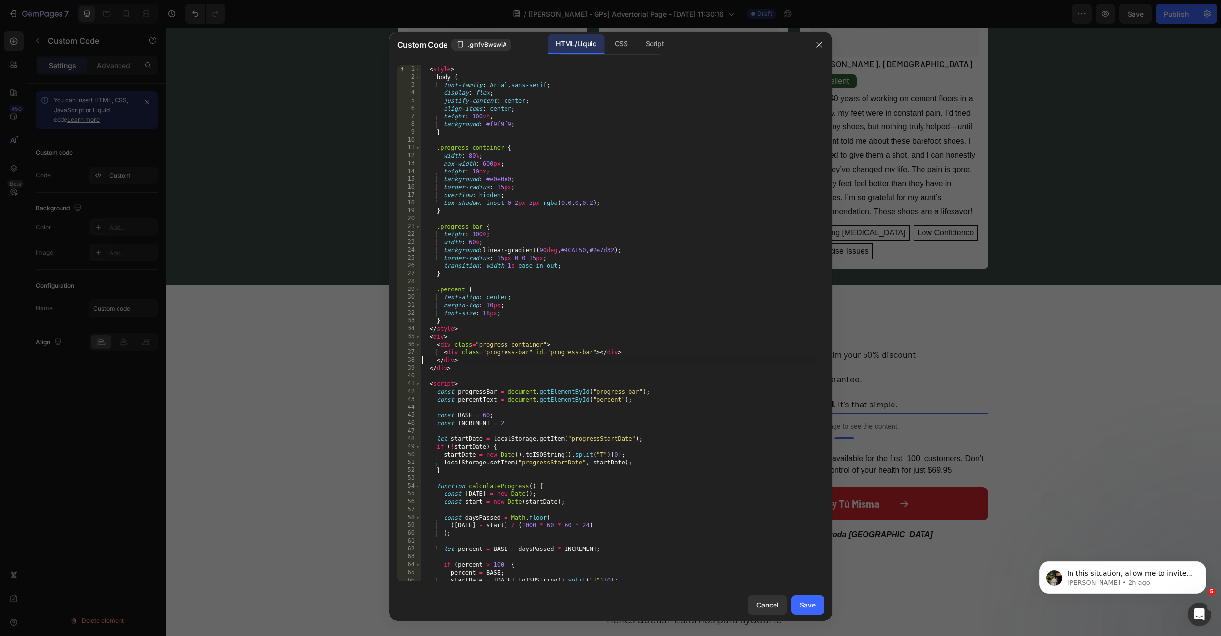
click at [518, 400] on div "< style > body { font-family : Arial , sans-serif ; display : flex ; justify-co…" at bounding box center [618, 331] width 396 height 532
type textarea "const percentText = document.getElementById("percent");"
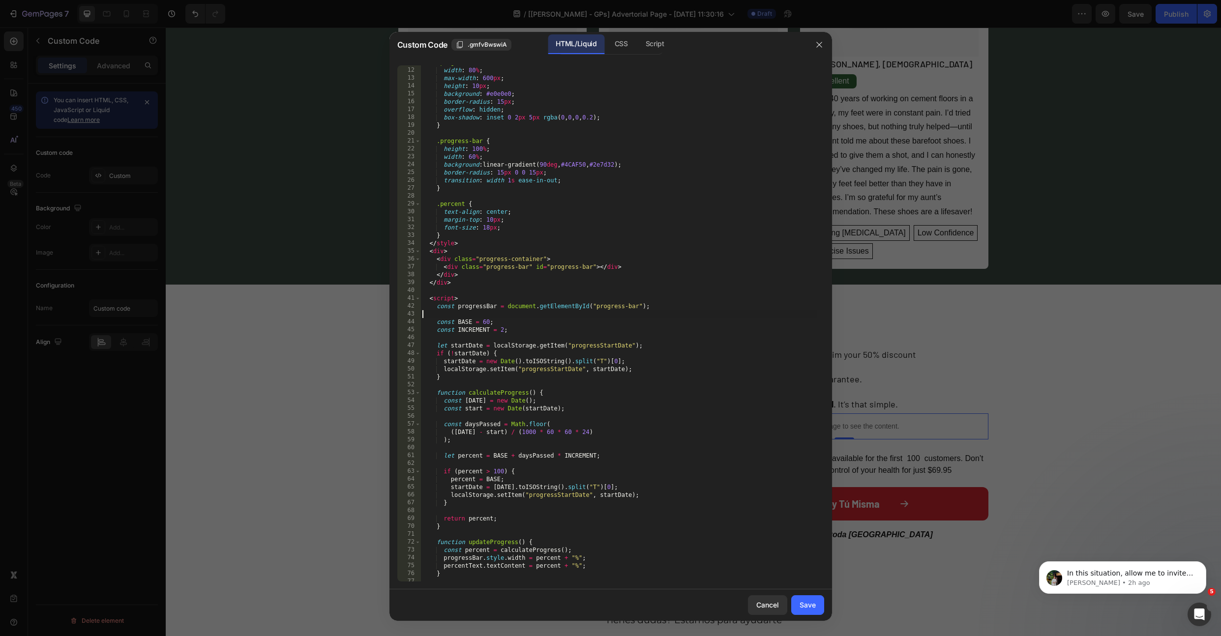
scroll to position [113, 0]
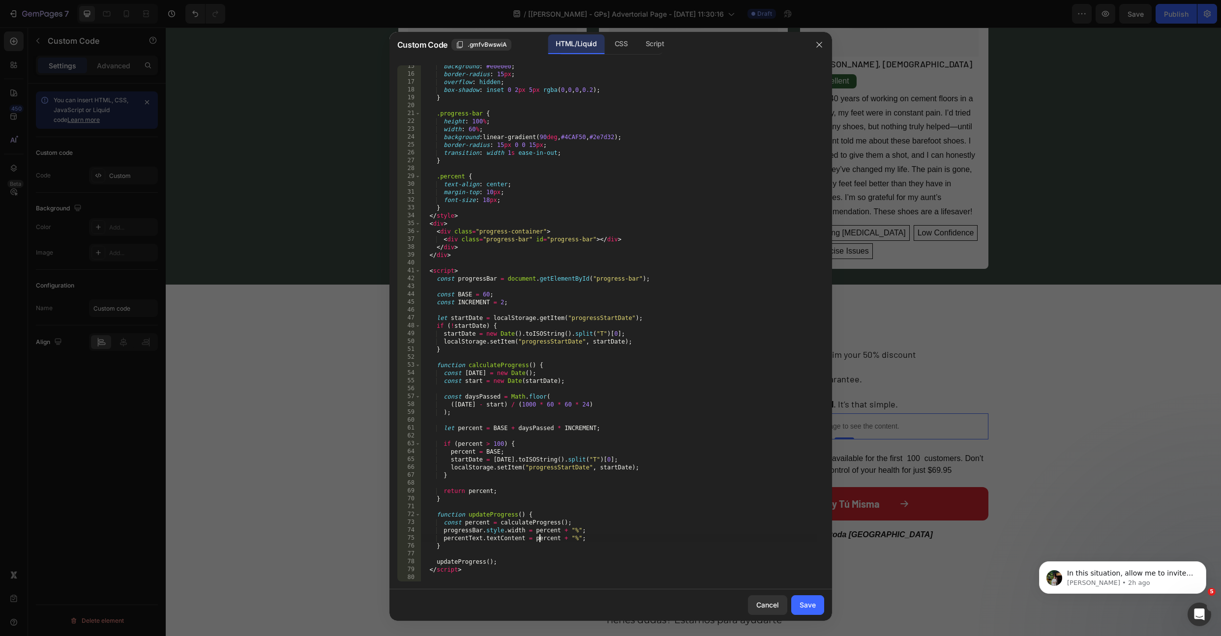
click at [539, 540] on div "background : #e0e0e0 ; border-radius : 15 px ; overflow : hidden ; box-shadow :…" at bounding box center [618, 328] width 396 height 532
type textarea "}"
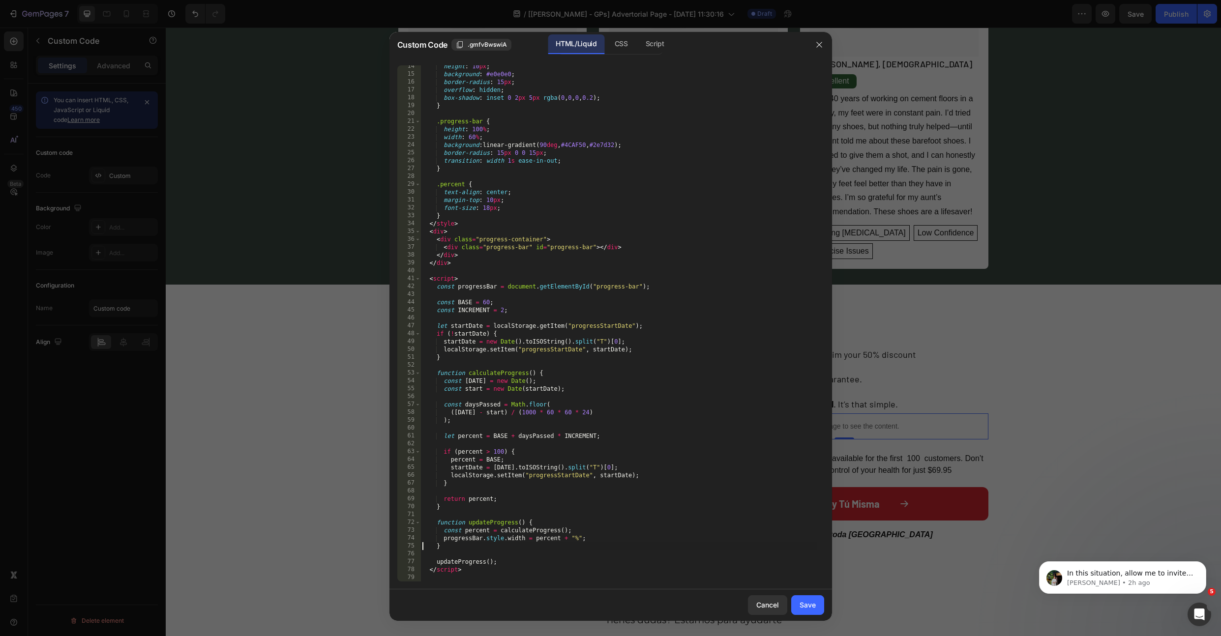
scroll to position [105, 0]
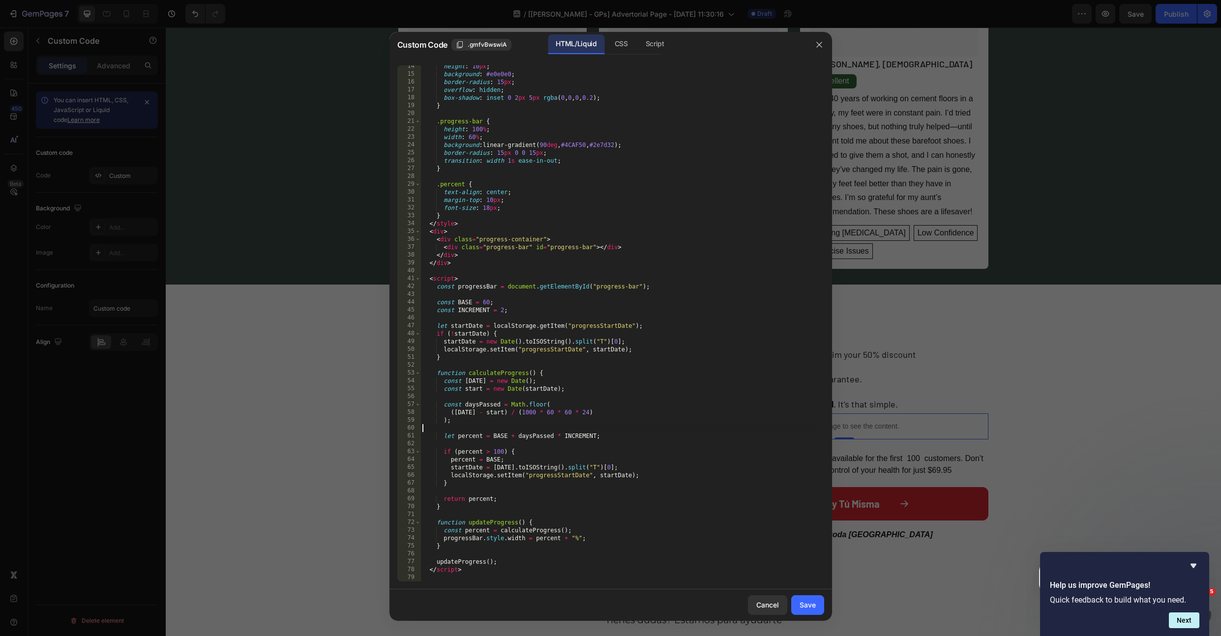
click at [609, 431] on div "height : 10 px ; background : #e0e0e0 ; border-radius : 15 px ; overflow : hidd…" at bounding box center [618, 328] width 396 height 532
click at [637, 473] on div "height : 10 px ; background : #e0e0e0 ; border-radius : 15 px ; overflow : hidd…" at bounding box center [618, 328] width 396 height 532
click at [619, 383] on div "height : 10 px ; background : #e0e0e0 ; border-radius : 15 px ; overflow : hidd…" at bounding box center [618, 328] width 396 height 532
type textarea "const [DATE] = new Date(); const start = new Date(startDate);"
click at [590, 368] on div "height : 10 px ; background : #e0e0e0 ; border-radius : 15 px ; overflow : hidd…" at bounding box center [618, 328] width 396 height 532
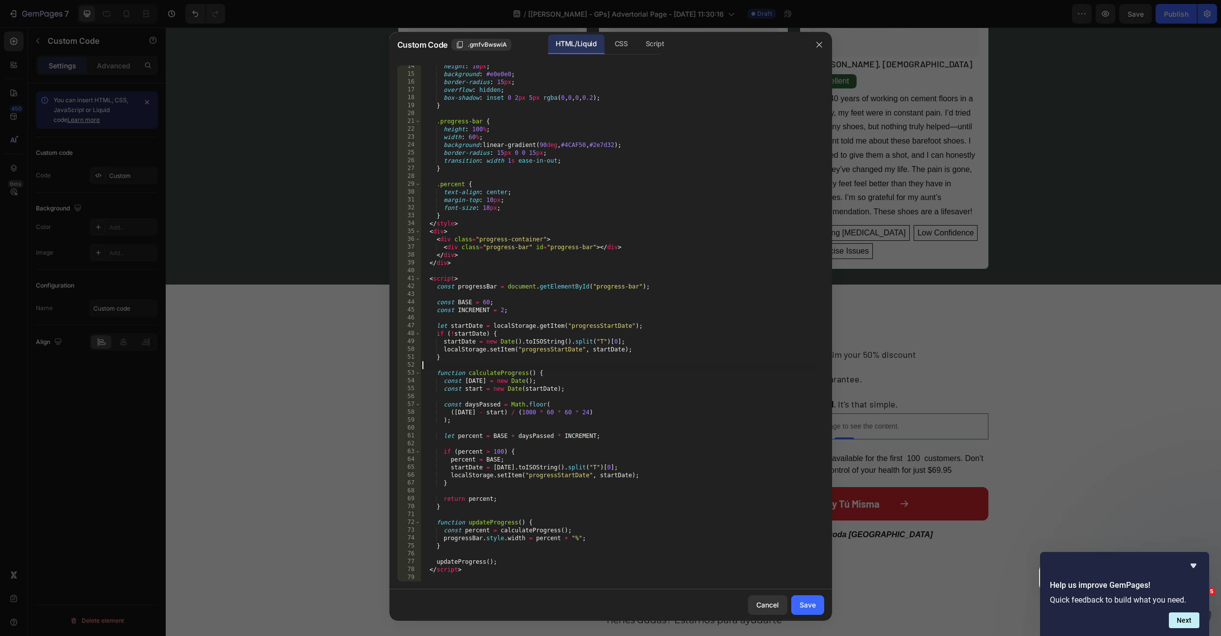
click at [589, 384] on div "height : 10 px ; background : #e0e0e0 ; border-radius : 15 px ; overflow : hidd…" at bounding box center [618, 328] width 396 height 532
type textarea "const [DATE] = new Date();"
click at [807, 608] on div "Save" at bounding box center [807, 605] width 16 height 10
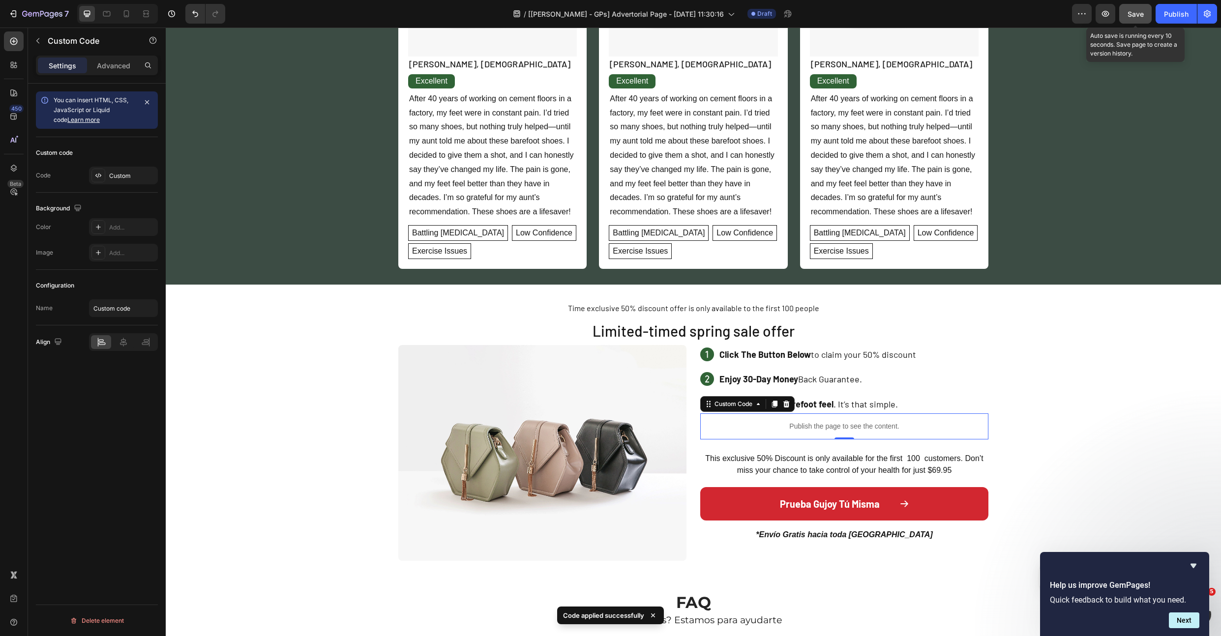
click at [1130, 21] on button "Save" at bounding box center [1135, 14] width 32 height 20
click at [804, 434] on div "Publish the page to see the content." at bounding box center [844, 426] width 288 height 26
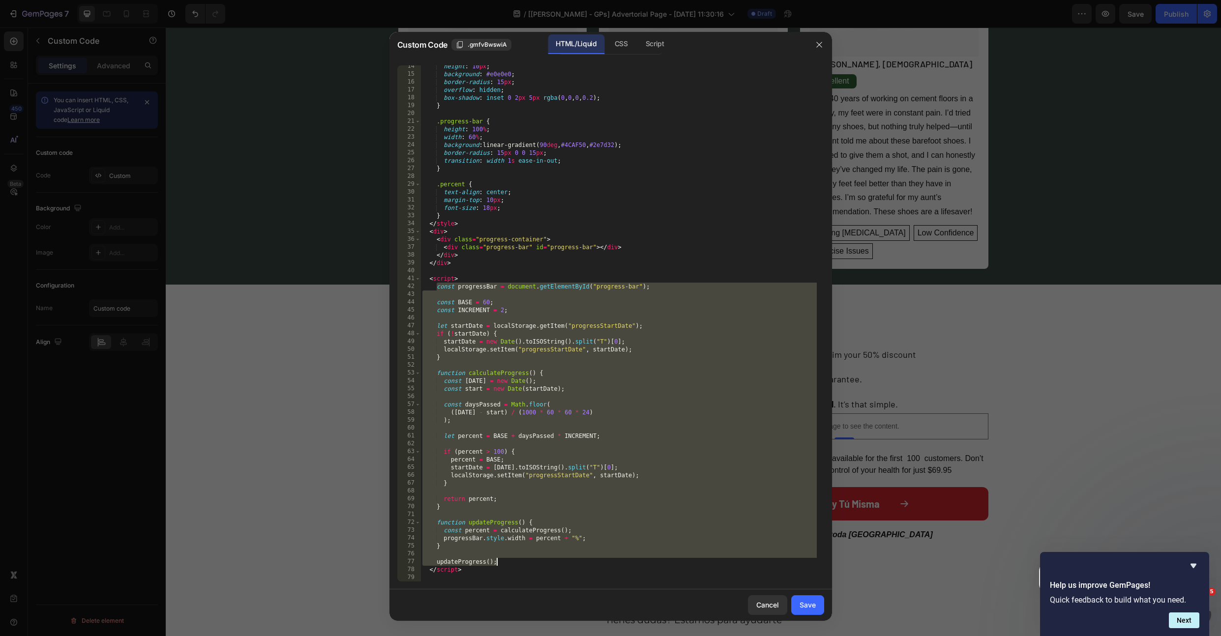
drag, startPoint x: 436, startPoint y: 286, endPoint x: 500, endPoint y: 562, distance: 283.8
click at [500, 562] on div "height : 10 px ; background : #e0e0e0 ; border-radius : 15 px ; overflow : hidd…" at bounding box center [618, 328] width 396 height 532
paste textarea
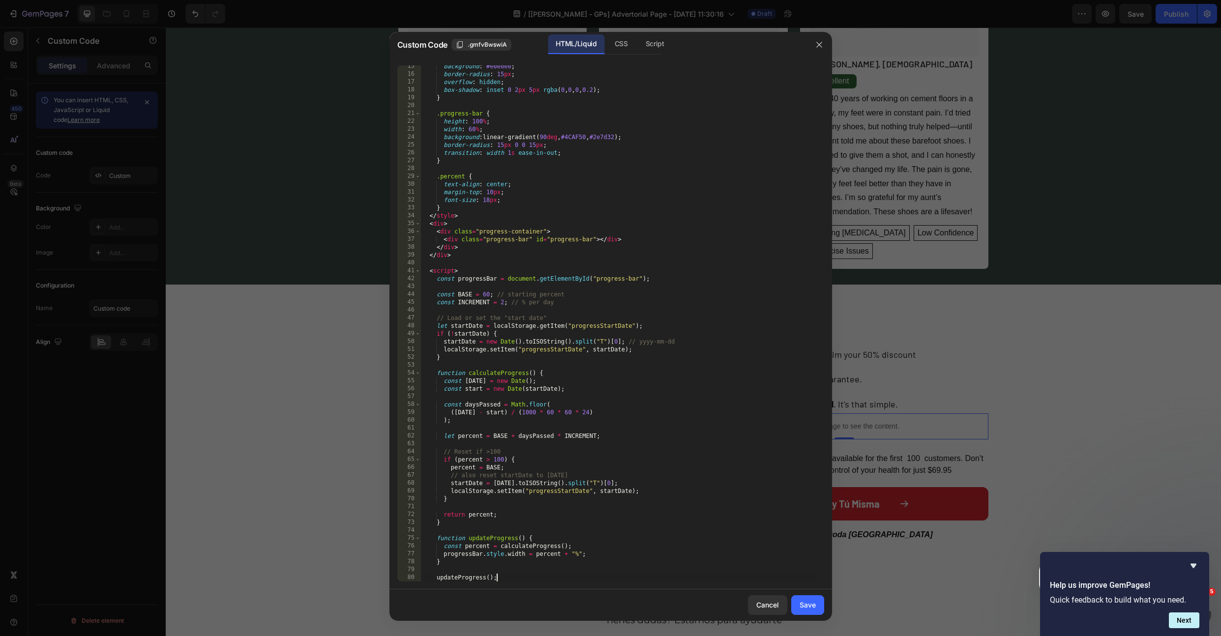
scroll to position [129, 0]
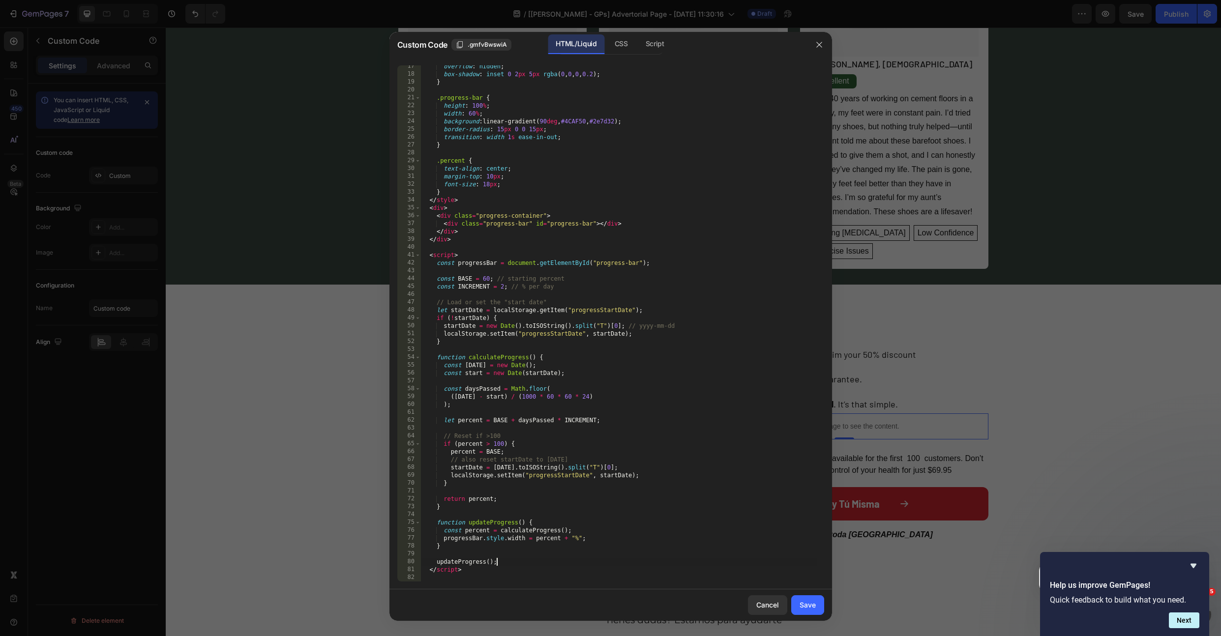
click at [464, 457] on div "overflow : hidden ; box-shadow : inset 0 2 px 5 px rgba ( 0 , 0 , 0 , 0.2 ) ; }…" at bounding box center [618, 328] width 396 height 532
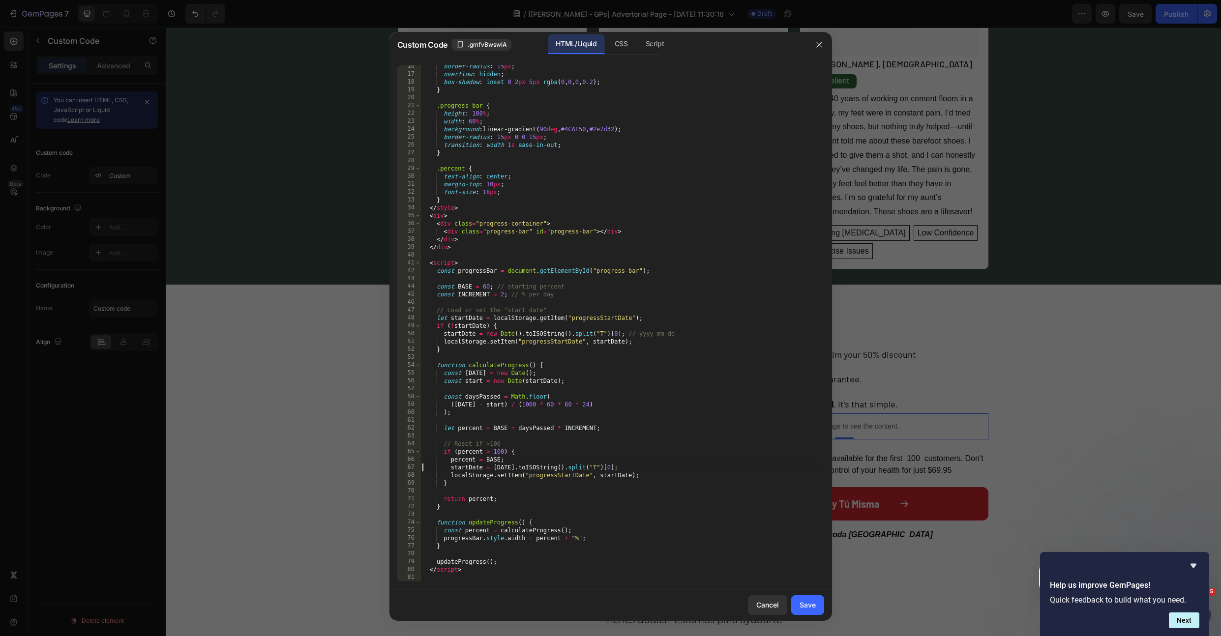
scroll to position [121, 0]
click at [464, 443] on div "border-radius : 15 px ; overflow : hidden ; box-shadow : inset 0 2 px 5 px rgba…" at bounding box center [618, 328] width 396 height 532
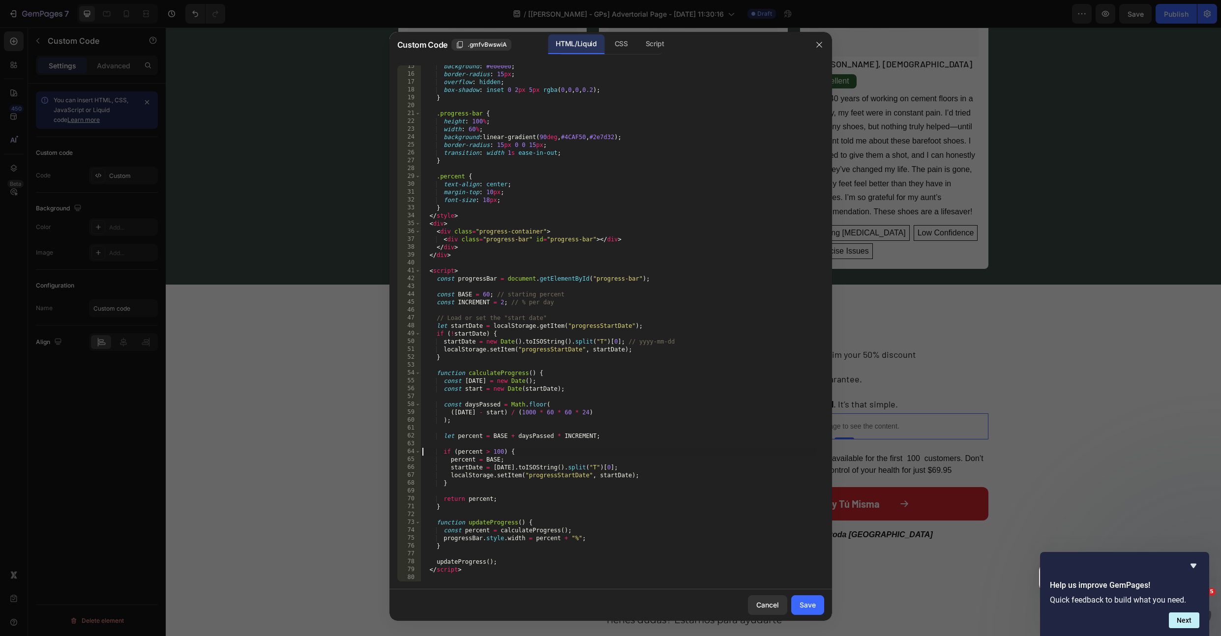
scroll to position [113, 0]
click at [479, 320] on div "background : #e0e0e0 ; border-radius : 15 px ; overflow : hidden ; box-shadow :…" at bounding box center [618, 328] width 396 height 532
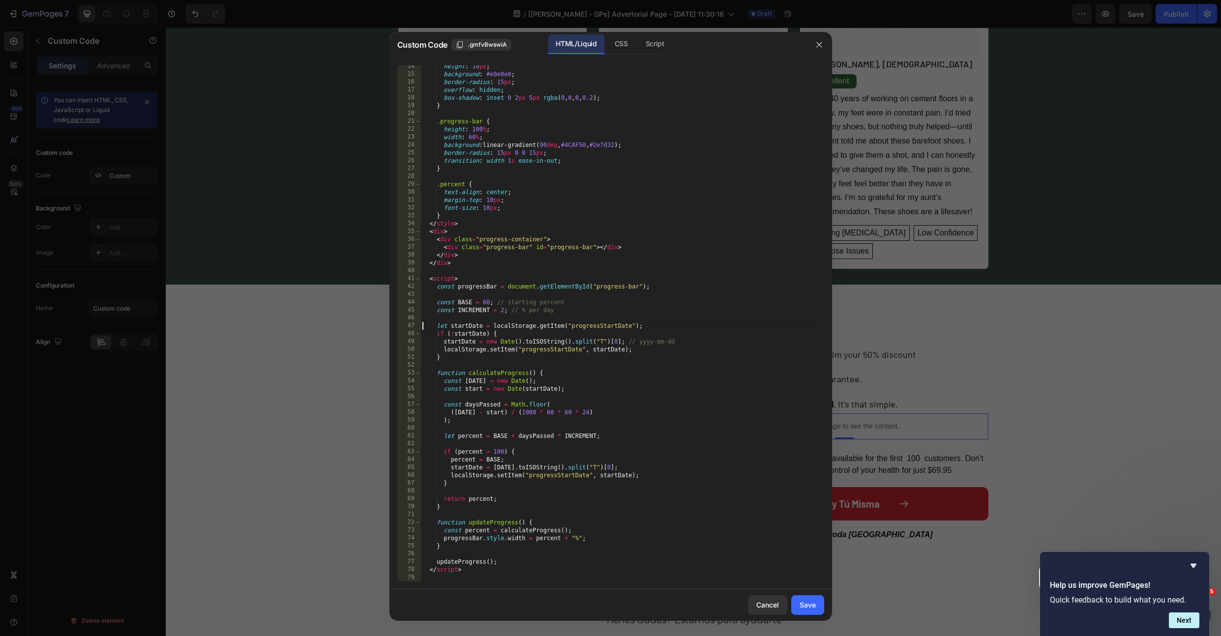
scroll to position [105, 0]
drag, startPoint x: 553, startPoint y: 308, endPoint x: 508, endPoint y: 310, distance: 45.3
click at [508, 310] on div "height : 10 px ; background : #e0e0e0 ; border-radius : 15 px ; overflow : hidd…" at bounding box center [618, 328] width 396 height 532
drag, startPoint x: 564, startPoint y: 301, endPoint x: 494, endPoint y: 298, distance: 69.9
click at [494, 298] on div "height : 10 px ; background : #e0e0e0 ; border-radius : 15 px ; overflow : hidd…" at bounding box center [618, 328] width 396 height 532
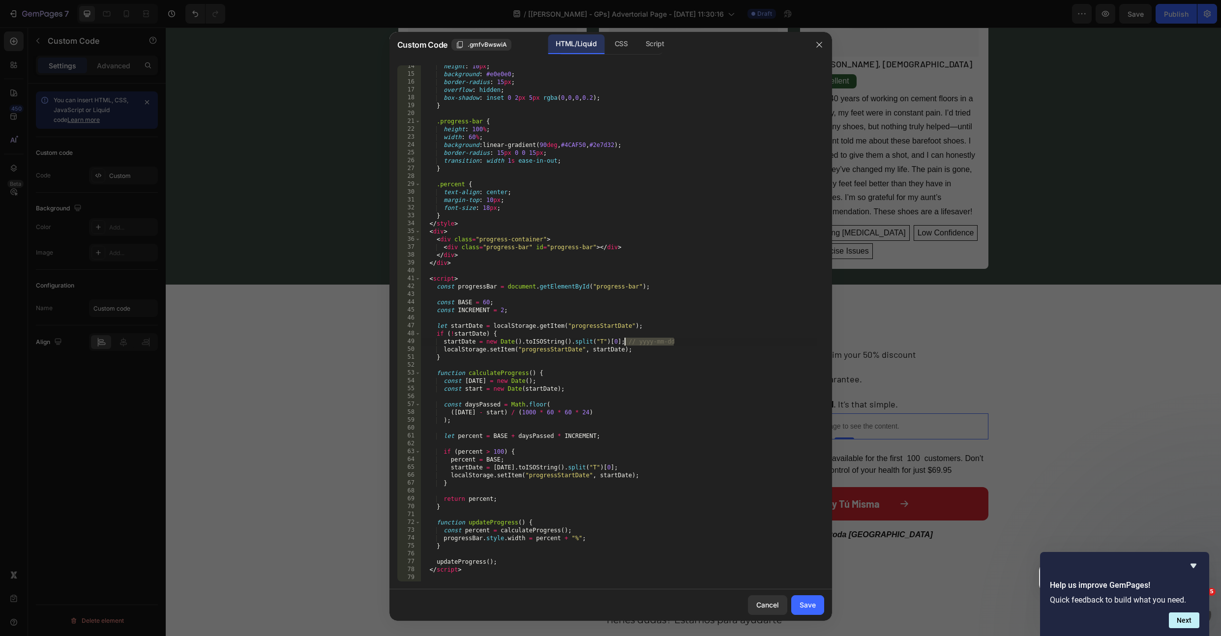
drag, startPoint x: 682, startPoint y: 341, endPoint x: 623, endPoint y: 341, distance: 59.5
click at [623, 341] on div "height : 10 px ; background : #e0e0e0 ; border-radius : 15 px ; overflow : hidd…" at bounding box center [618, 328] width 396 height 532
type textarea "startDate = new Date().toISOString().split("T")[0];"
click at [815, 607] on div "Save" at bounding box center [807, 605] width 16 height 10
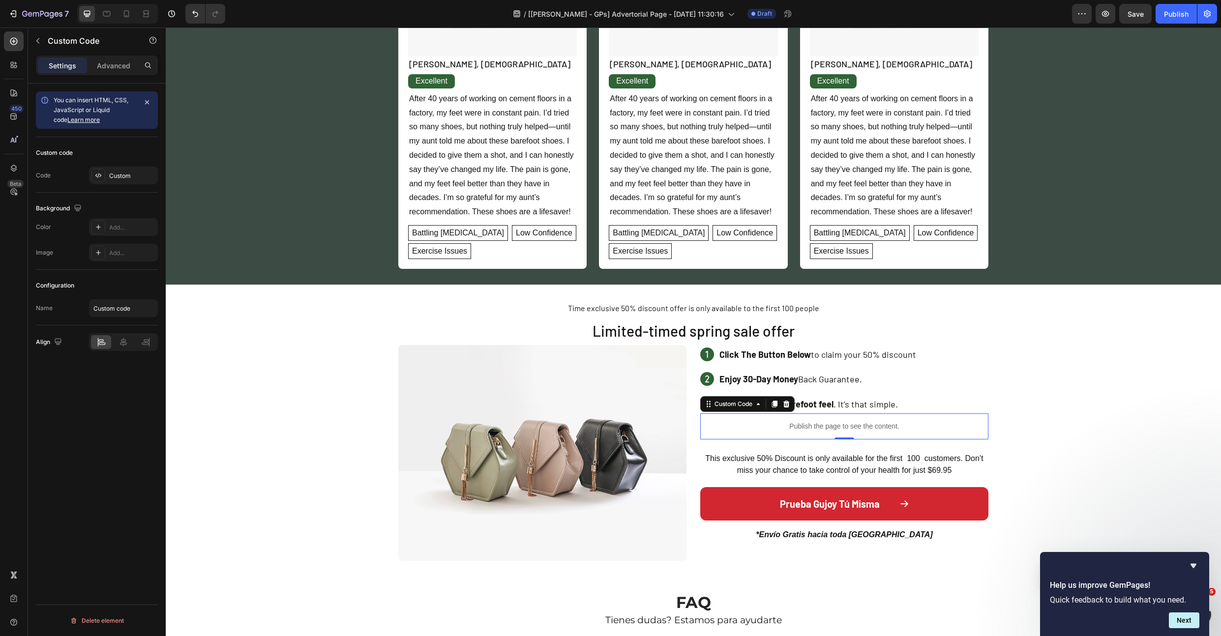
click at [1142, 28] on div "7 Version history / [[PERSON_NAME] - GPs] Advertorial Page - [DATE] 11:30:16 Dr…" at bounding box center [610, 14] width 1221 height 28
click at [1139, 16] on span "Save" at bounding box center [1135, 14] width 16 height 8
click at [791, 421] on p "Publish the page to see the content." at bounding box center [844, 426] width 288 height 10
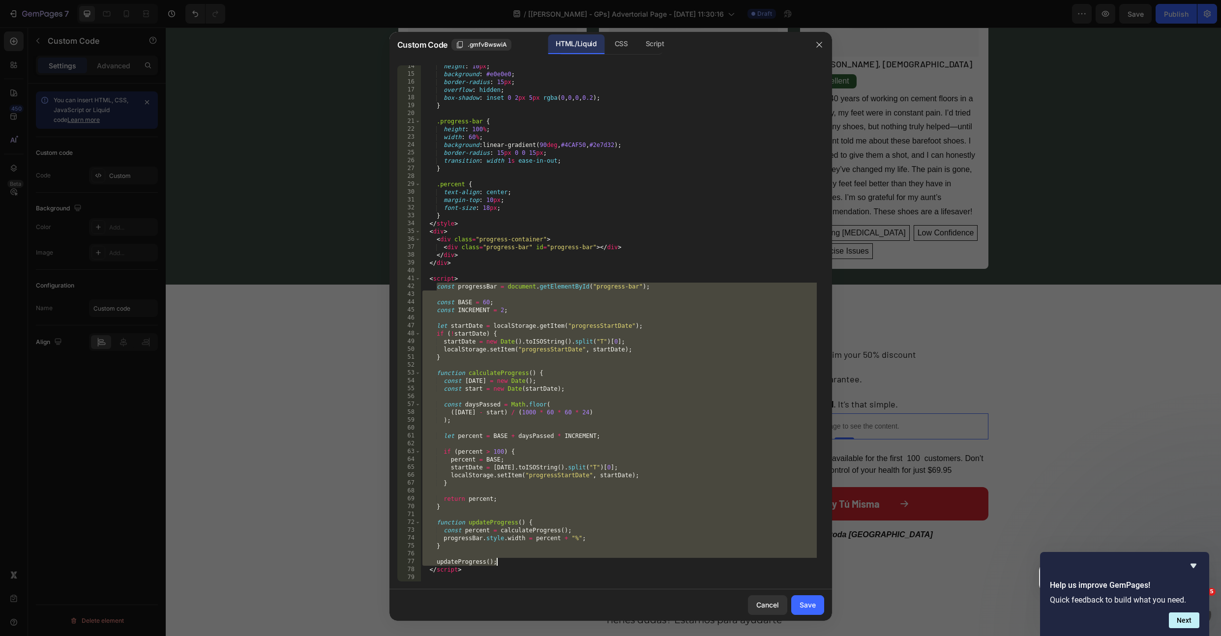
drag, startPoint x: 437, startPoint y: 286, endPoint x: 535, endPoint y: 561, distance: 292.1
click at [535, 561] on div "height : 10 px ; background : #e0e0e0 ; border-radius : 15 px ; overflow : hidd…" at bounding box center [618, 328] width 396 height 532
click at [742, 461] on div "height : 10 px ; background : #e0e0e0 ; border-radius : 15 px ; overflow : hidd…" at bounding box center [618, 328] width 396 height 532
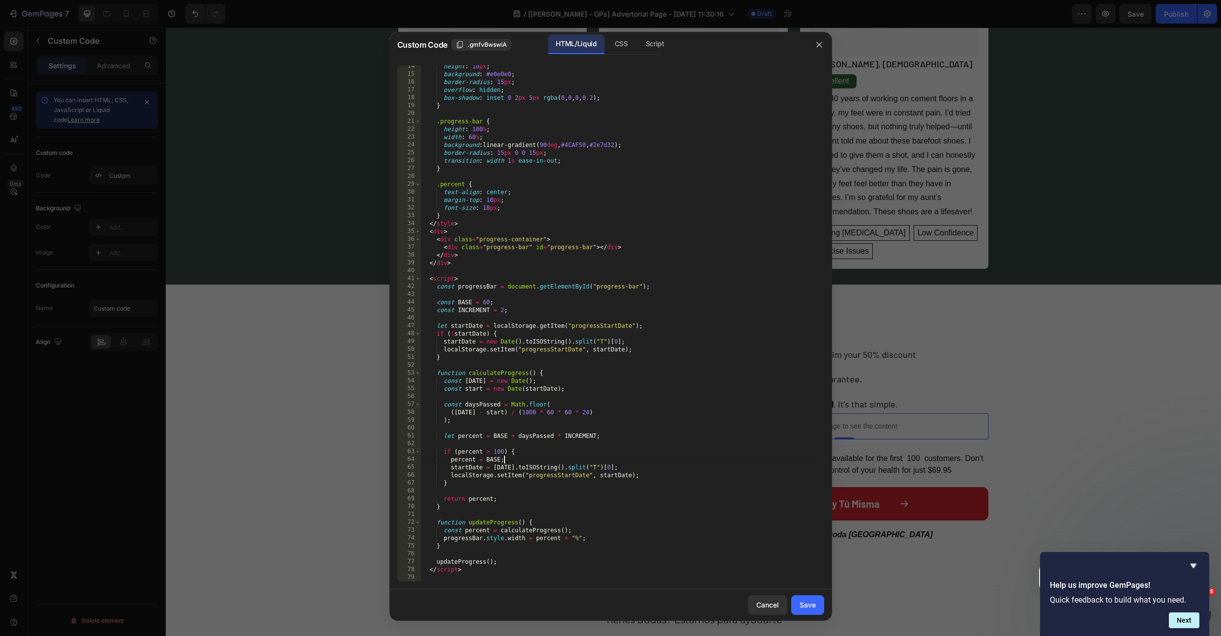
type textarea "</script>"
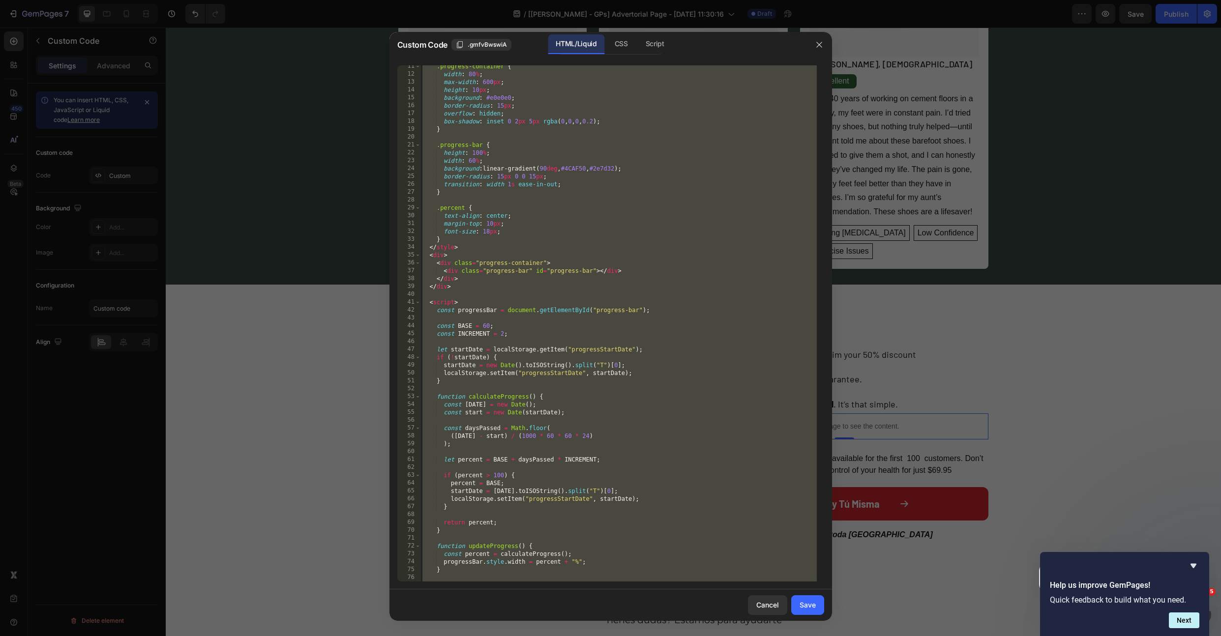
scroll to position [0, 0]
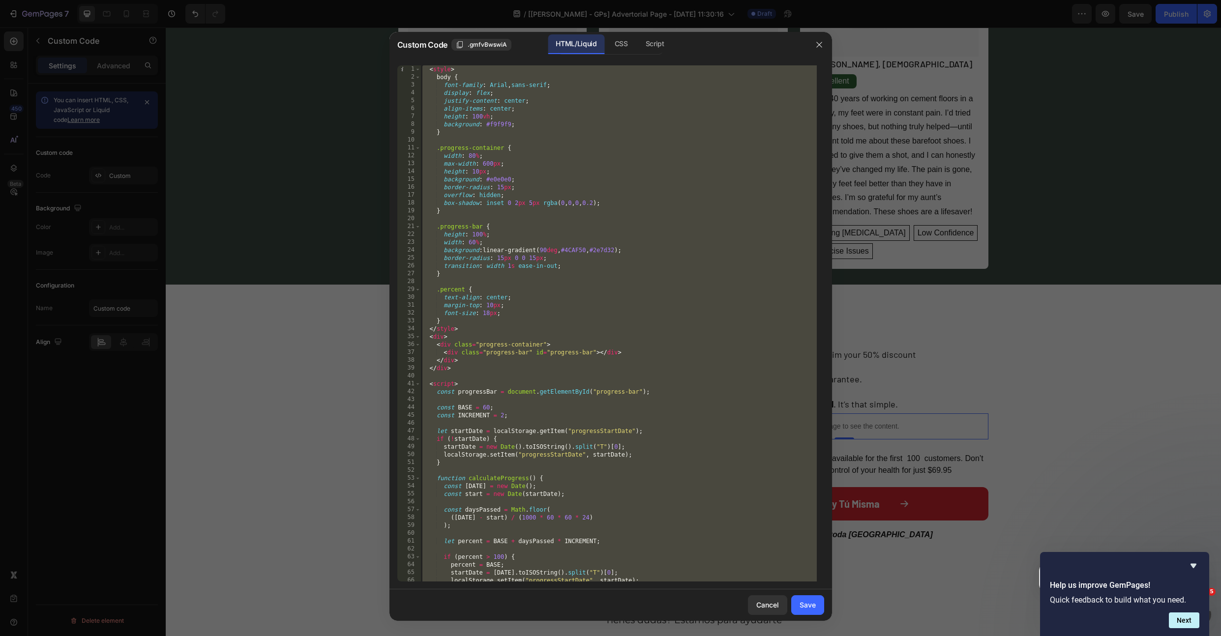
click at [324, 325] on div at bounding box center [610, 318] width 1221 height 636
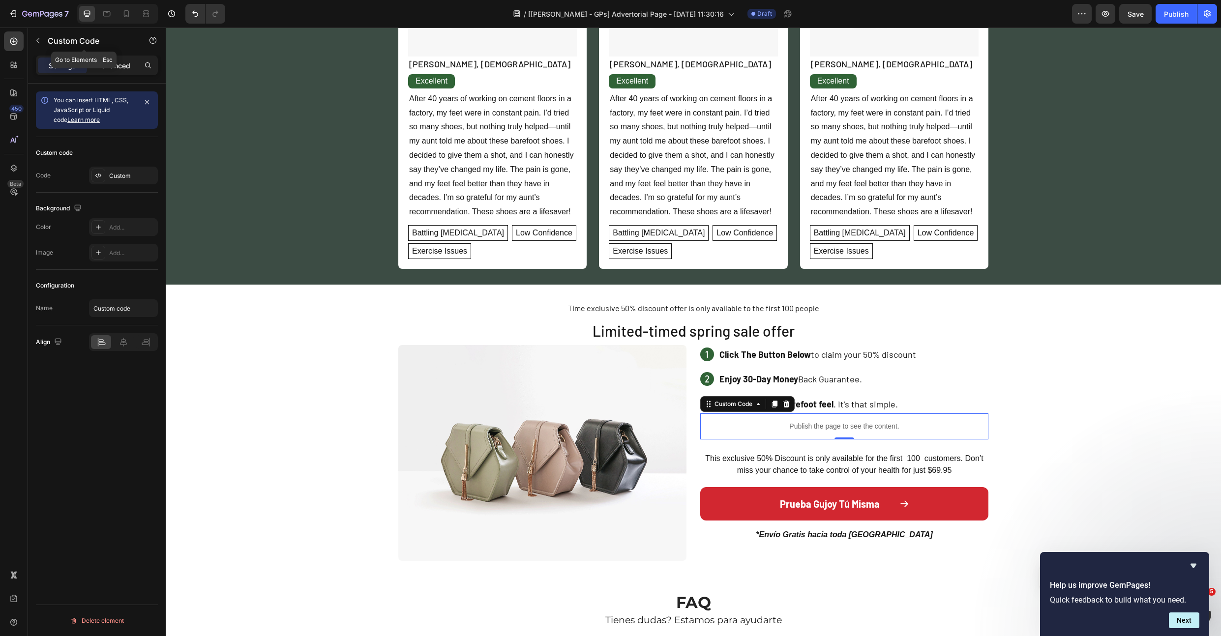
click at [118, 63] on p "Advanced" at bounding box center [113, 65] width 33 height 10
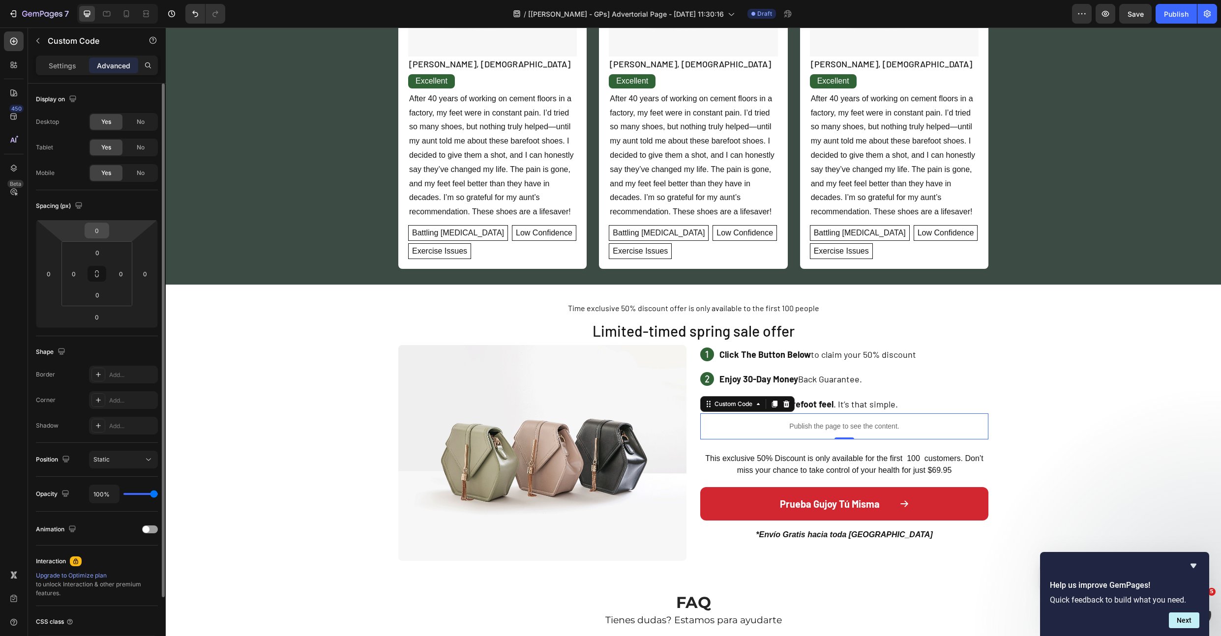
click at [95, 232] on input "0" at bounding box center [97, 230] width 20 height 15
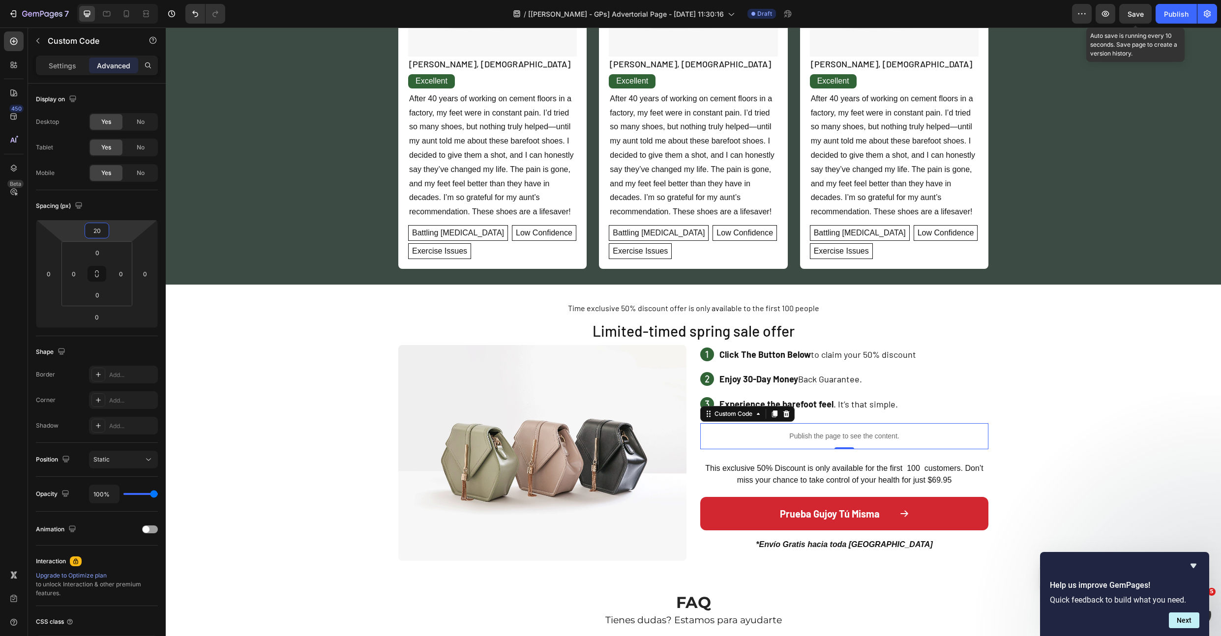
type input "20"
click at [1140, 15] on span "Save" at bounding box center [1135, 14] width 16 height 8
